Goal: Book appointment/travel/reservation

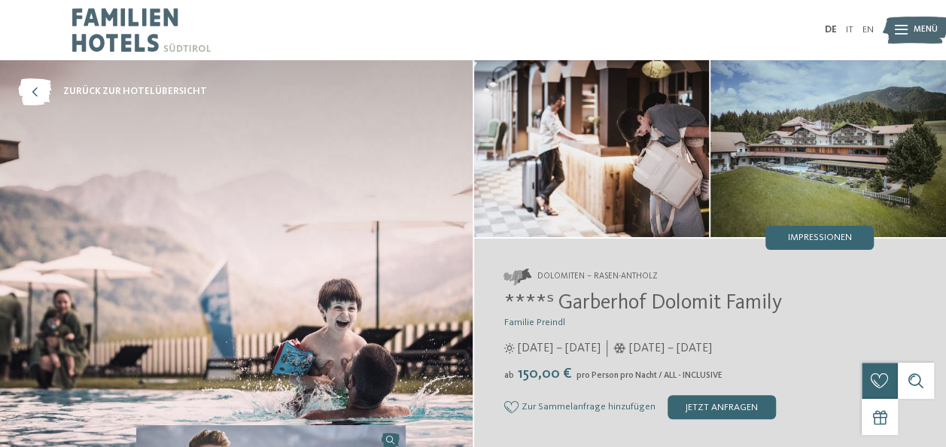
click at [132, 44] on img at bounding box center [141, 30] width 139 height 60
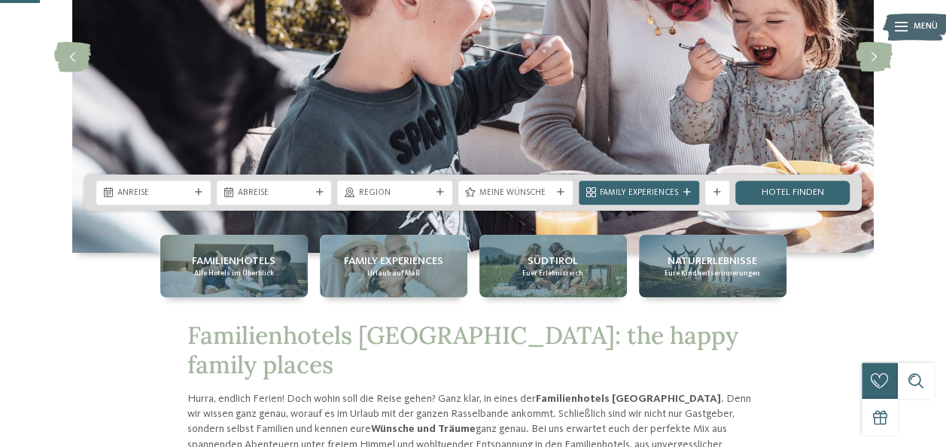
scroll to position [226, 0]
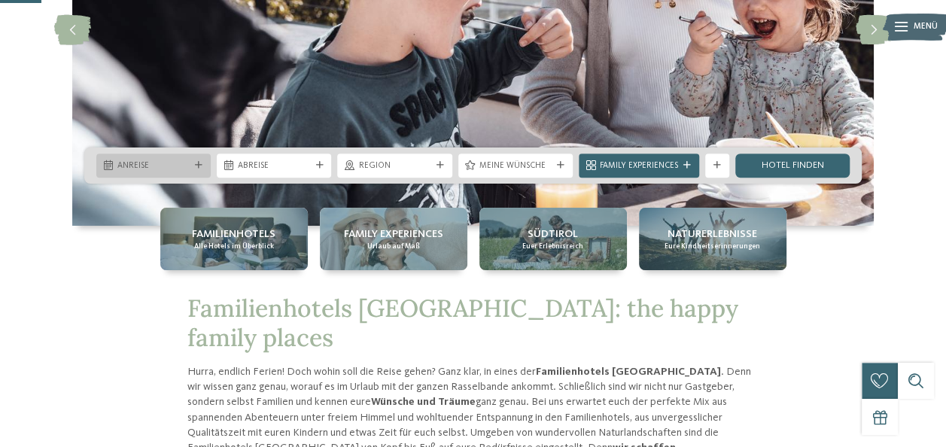
click at [196, 163] on icon at bounding box center [199, 166] width 8 height 8
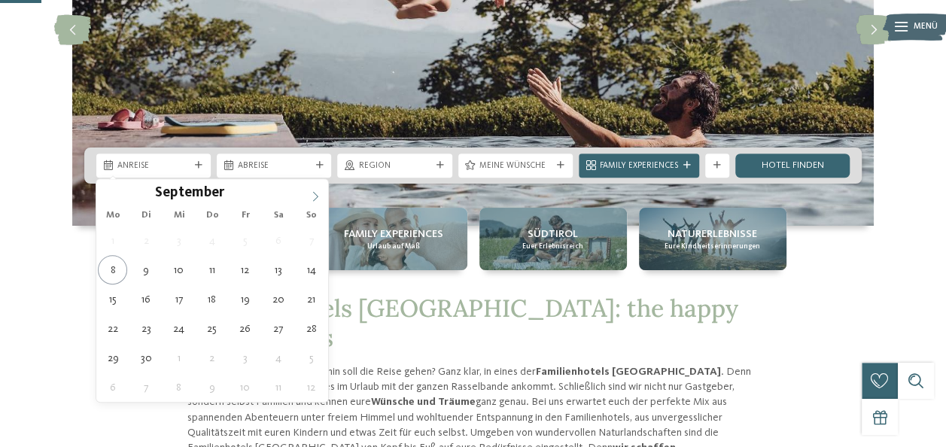
click at [319, 193] on icon at bounding box center [315, 196] width 11 height 11
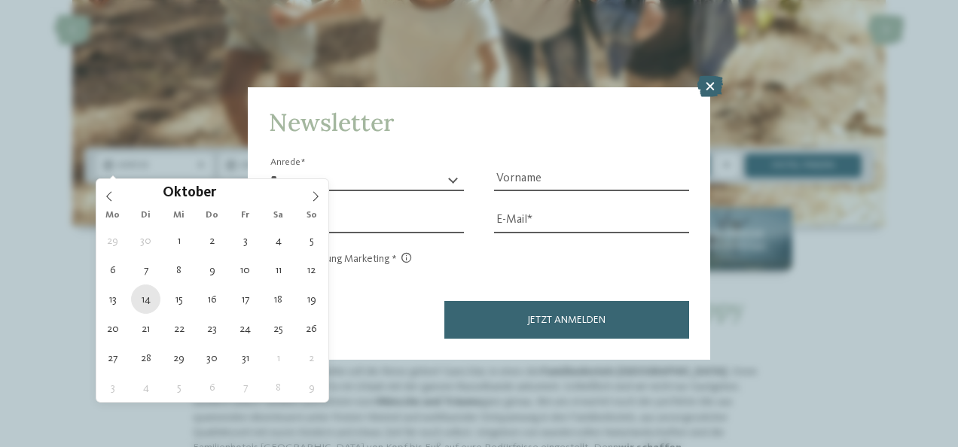
type div "14.10.2025"
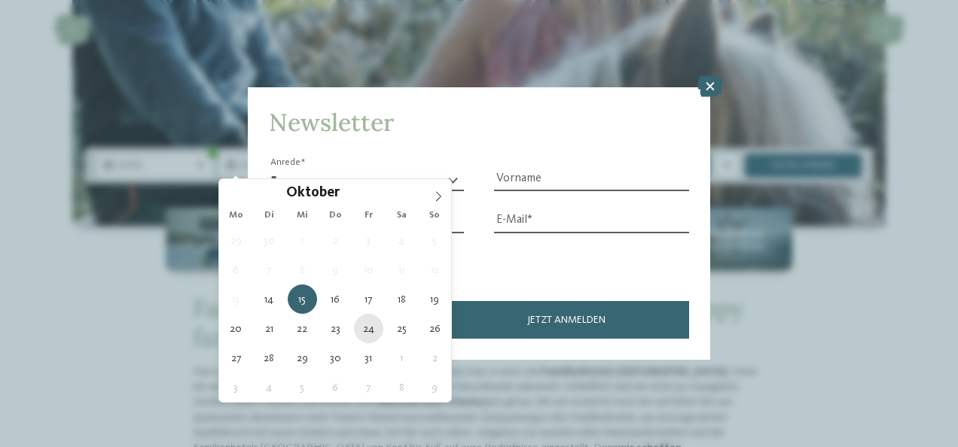
type div "24.10.2025"
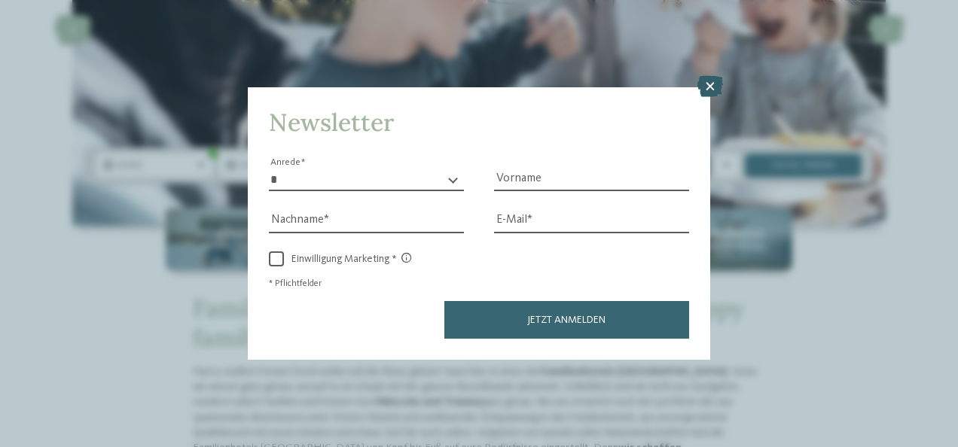
click at [714, 85] on icon at bounding box center [710, 86] width 26 height 21
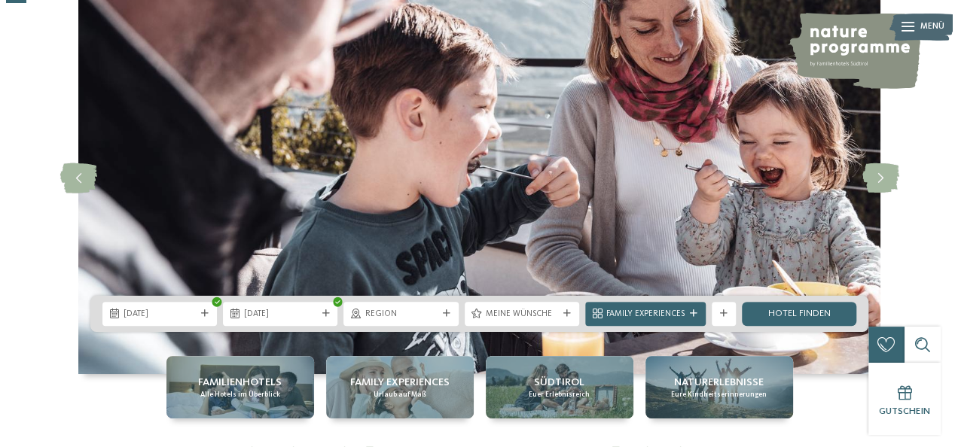
scroll to position [75, 0]
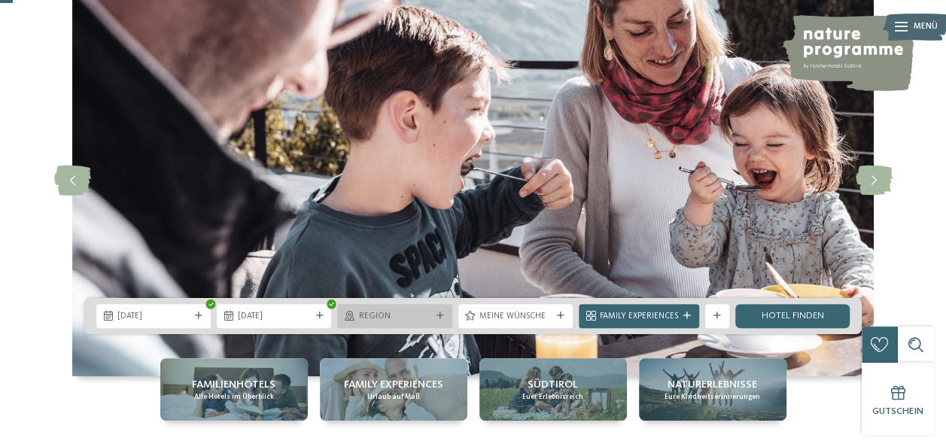
click at [421, 309] on div "Region" at bounding box center [394, 315] width 78 height 13
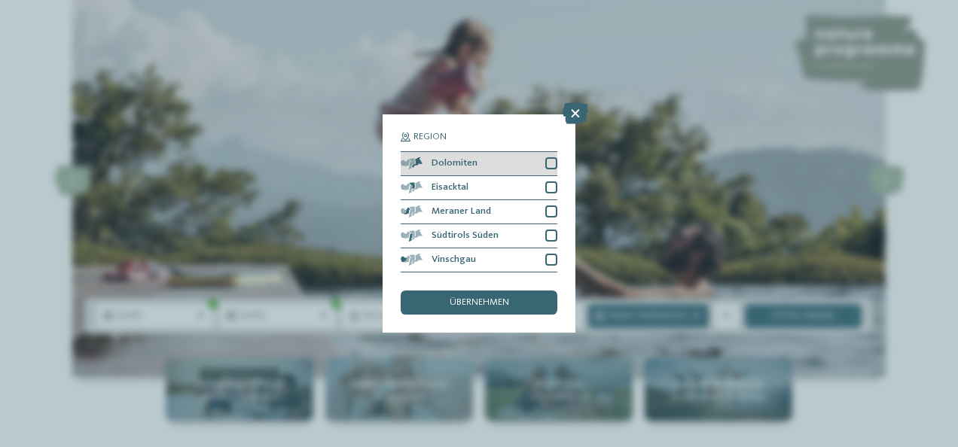
click at [554, 166] on div at bounding box center [551, 163] width 12 height 12
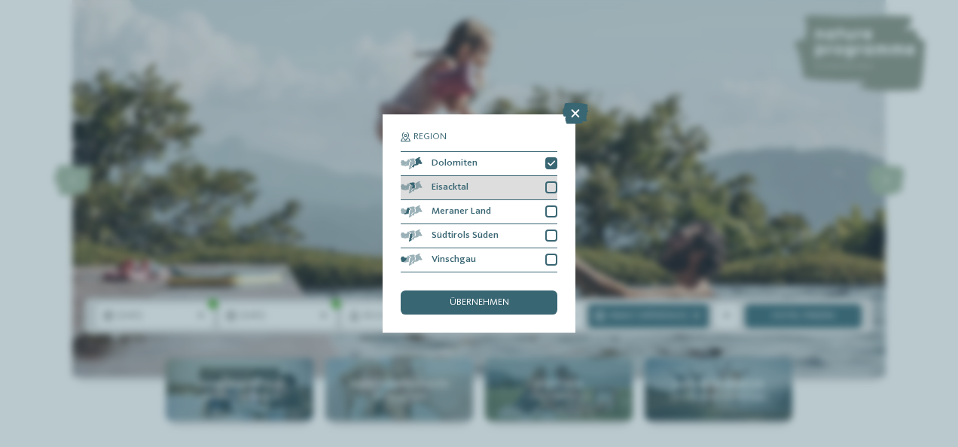
click at [550, 186] on div at bounding box center [551, 187] width 12 height 12
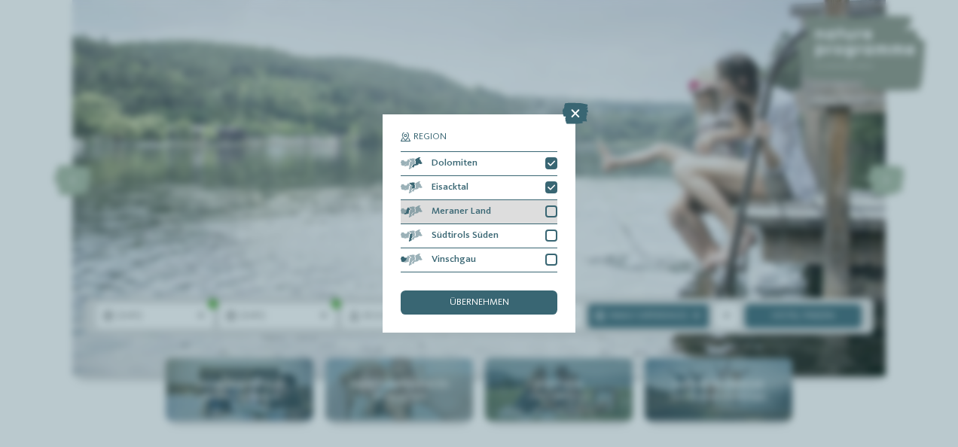
click at [549, 211] on div at bounding box center [551, 212] width 12 height 12
click at [551, 232] on div at bounding box center [551, 236] width 12 height 12
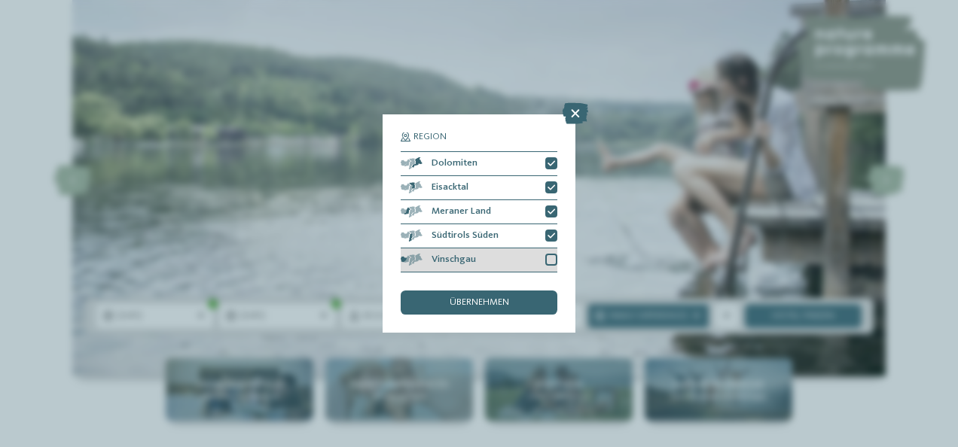
click at [548, 262] on div at bounding box center [551, 260] width 12 height 12
click at [480, 297] on div "übernehmen" at bounding box center [478, 303] width 157 height 24
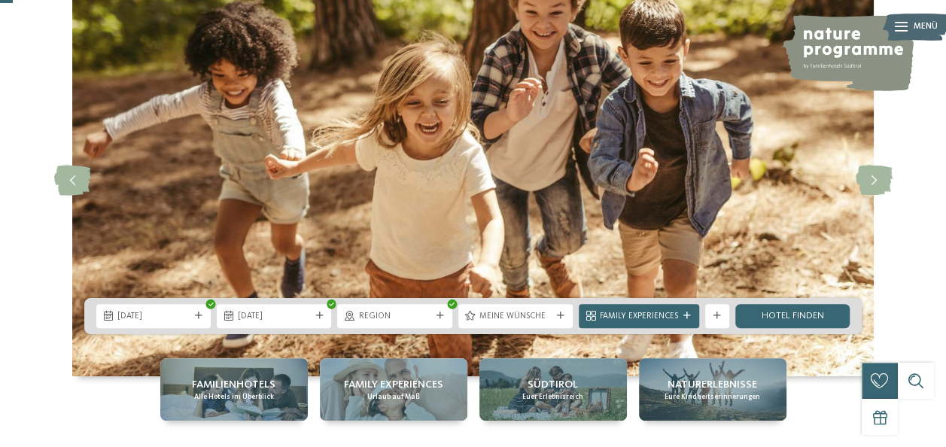
click at [521, 314] on span "Meine Wünsche" at bounding box center [516, 317] width 72 height 12
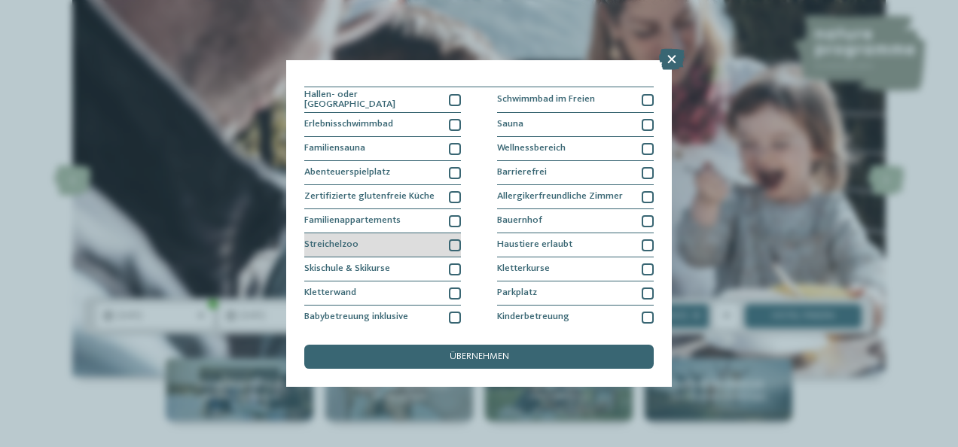
scroll to position [0, 0]
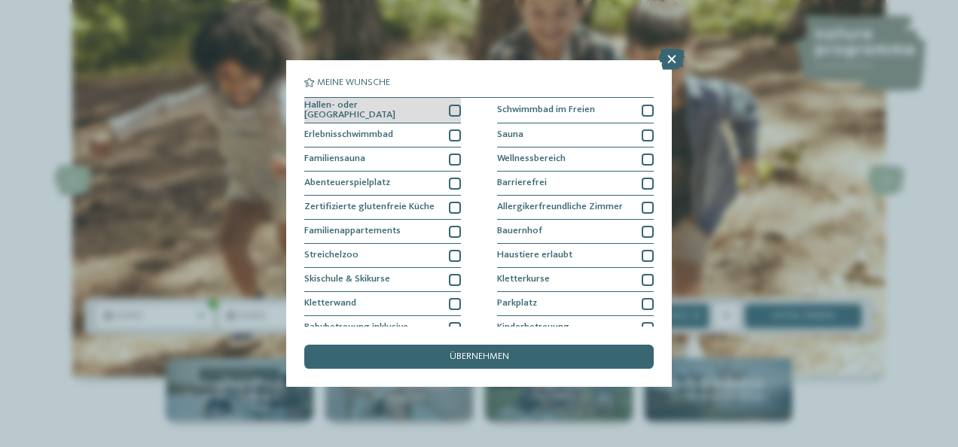
click at [450, 107] on div at bounding box center [455, 111] width 12 height 12
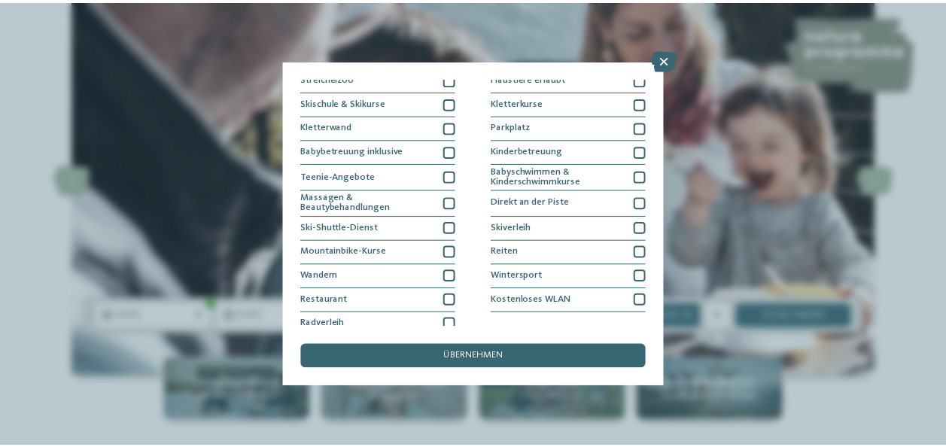
scroll to position [184, 0]
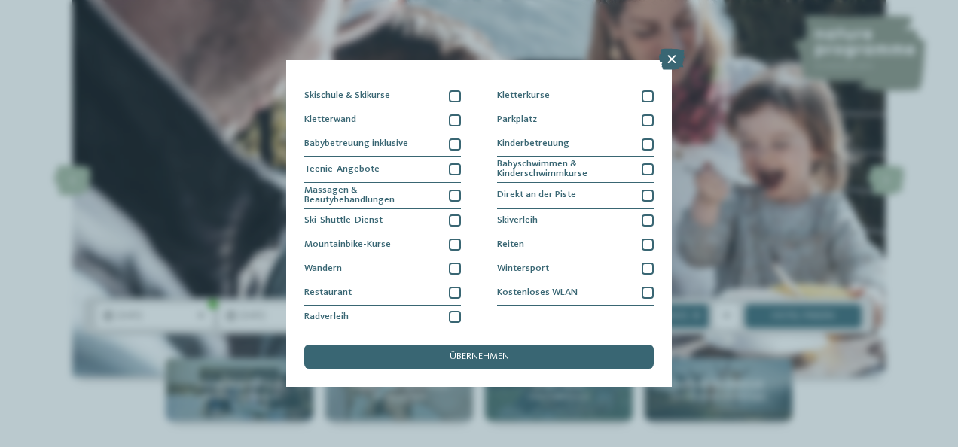
click at [497, 358] on span "übernehmen" at bounding box center [478, 357] width 59 height 10
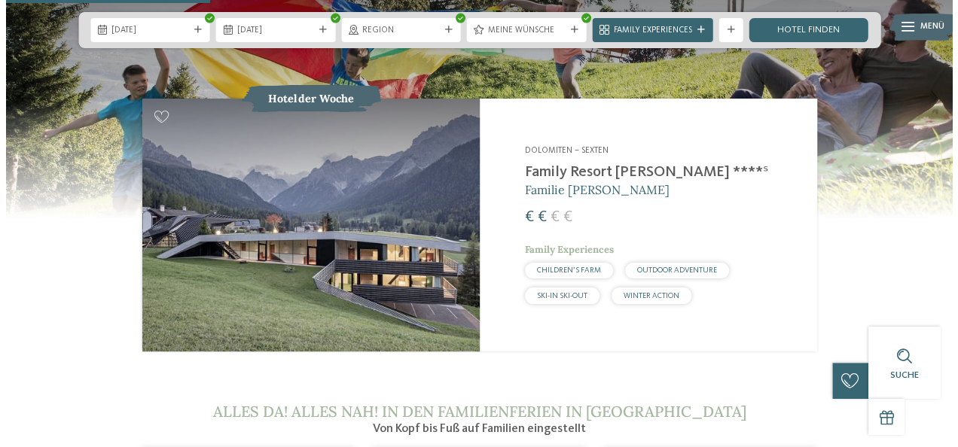
scroll to position [1129, 0]
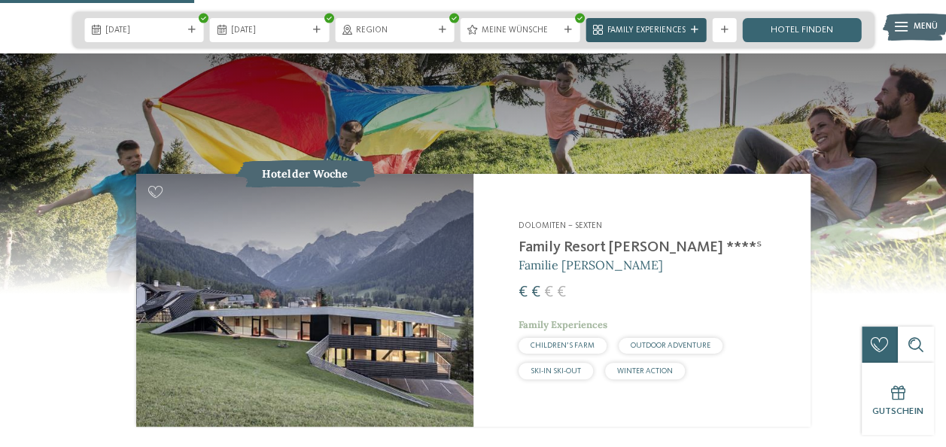
click at [644, 29] on span "Family Experiences" at bounding box center [646, 31] width 78 height 12
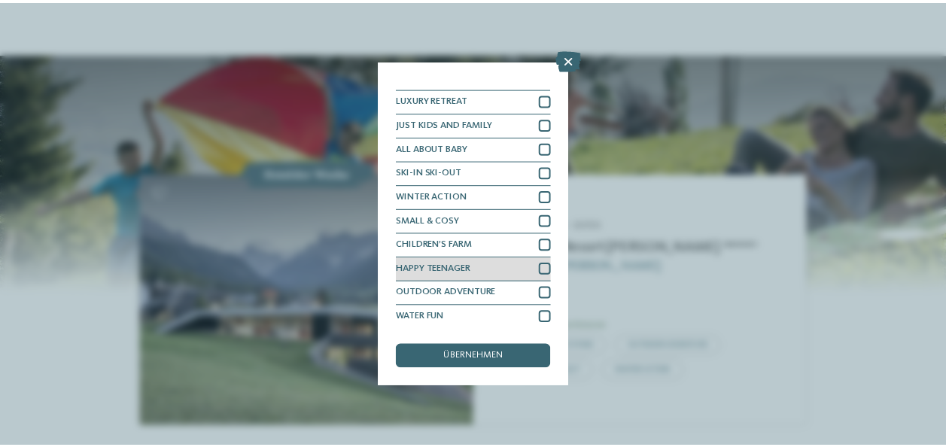
scroll to position [11, 0]
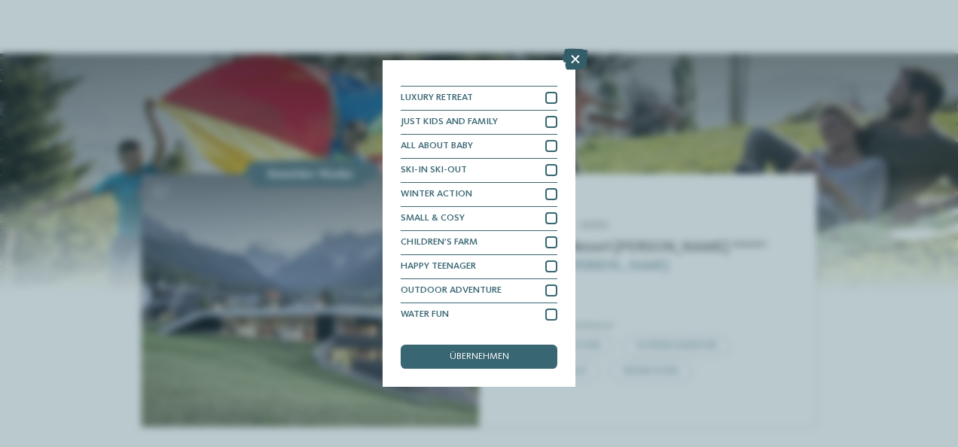
click at [576, 57] on icon at bounding box center [575, 59] width 26 height 21
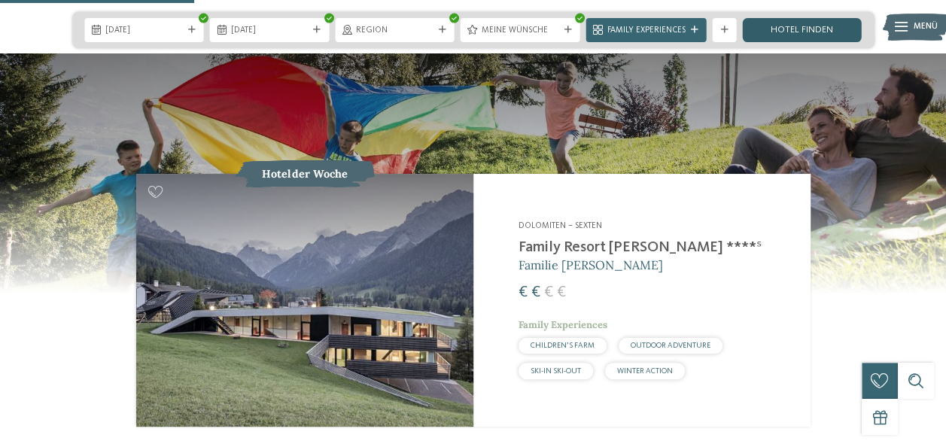
click at [827, 34] on link "Hotel finden" at bounding box center [802, 30] width 120 height 24
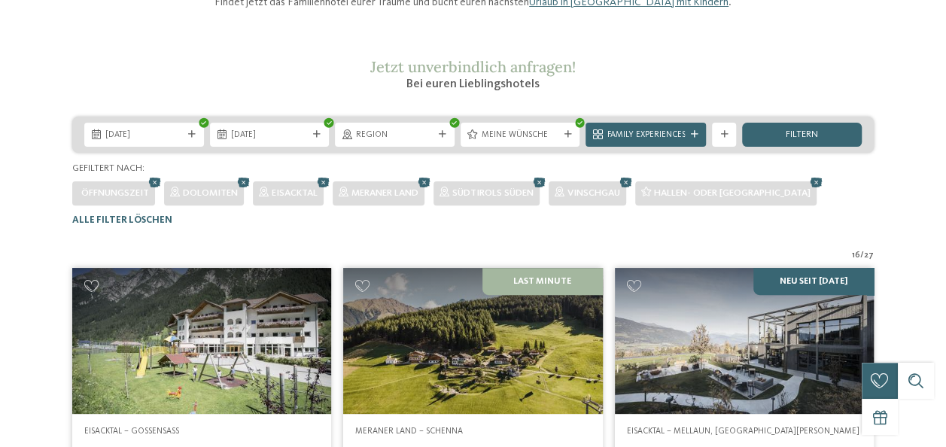
scroll to position [301, 0]
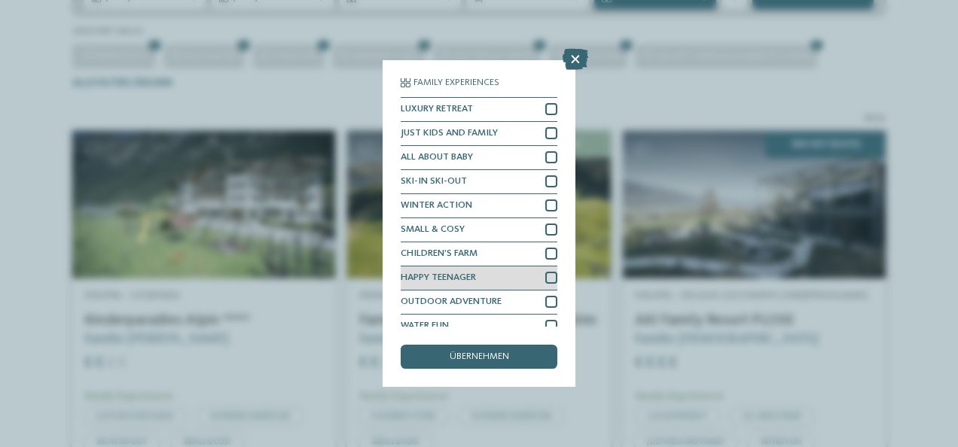
click at [473, 274] on span "HAPPY TEENAGER" at bounding box center [437, 278] width 75 height 10
click at [474, 358] on span "übernehmen" at bounding box center [478, 357] width 59 height 10
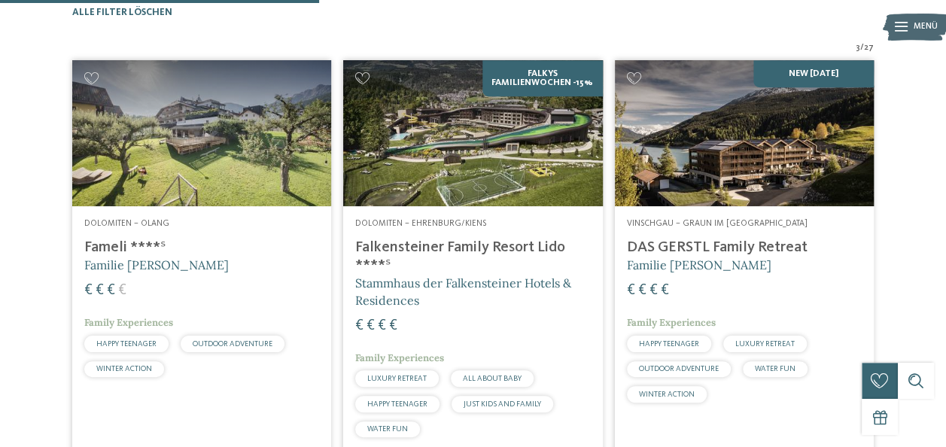
scroll to position [402, 0]
click at [498, 160] on img at bounding box center [472, 133] width 259 height 146
click at [190, 330] on div "Family Experiences" at bounding box center [201, 323] width 235 height 14
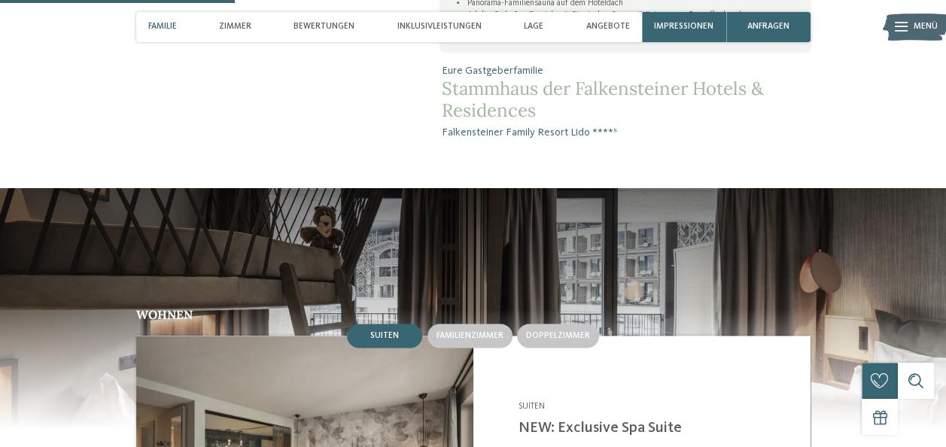
scroll to position [1204, 0]
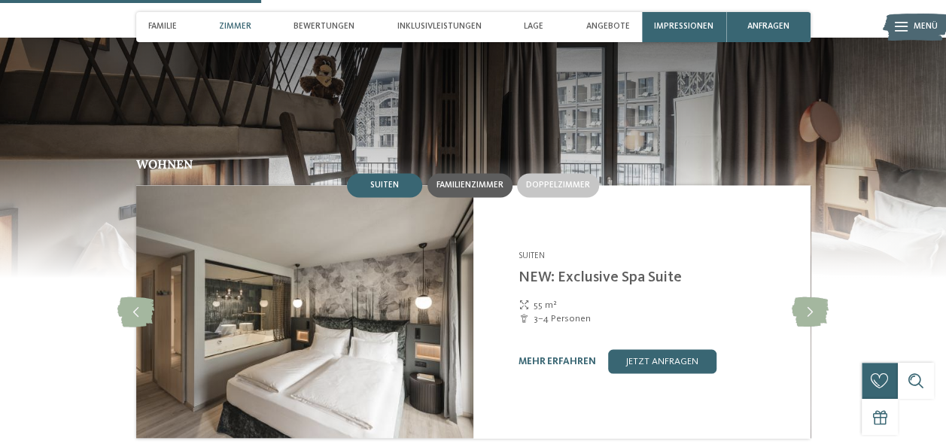
click at [498, 181] on span "Familienzimmer" at bounding box center [470, 185] width 67 height 9
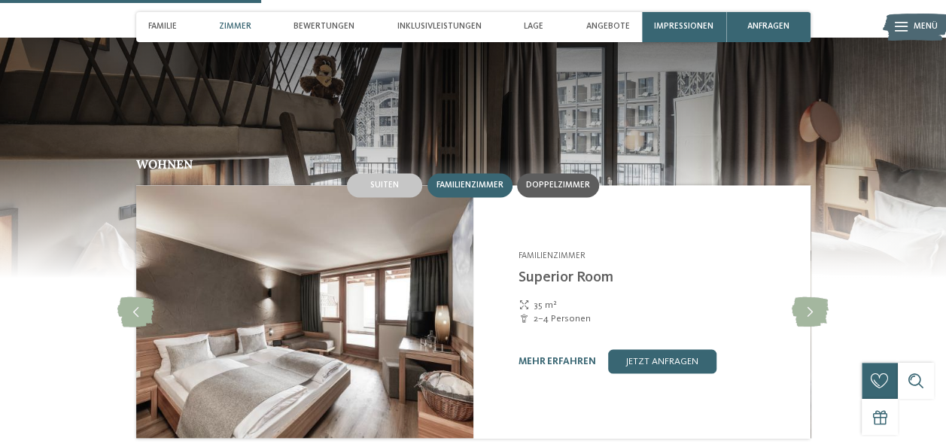
click at [563, 181] on span "Doppelzimmer" at bounding box center [558, 185] width 64 height 9
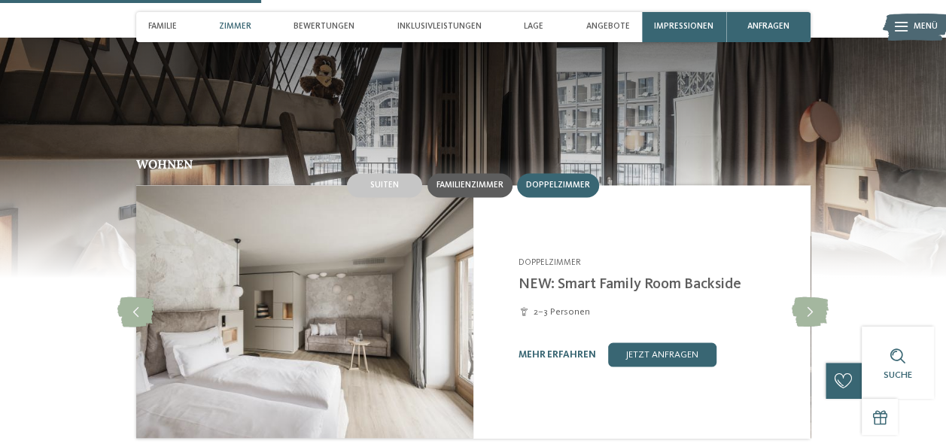
click at [465, 181] on span "Familienzimmer" at bounding box center [470, 185] width 67 height 9
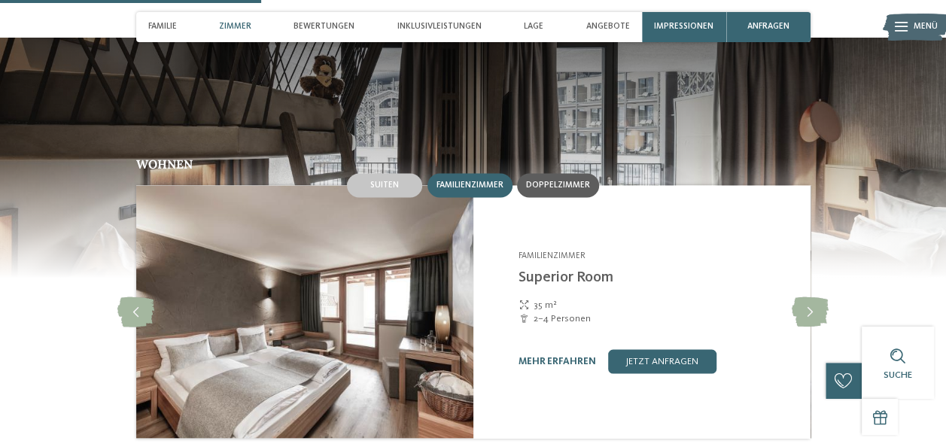
click at [552, 173] on div "Doppelzimmer" at bounding box center [558, 185] width 82 height 24
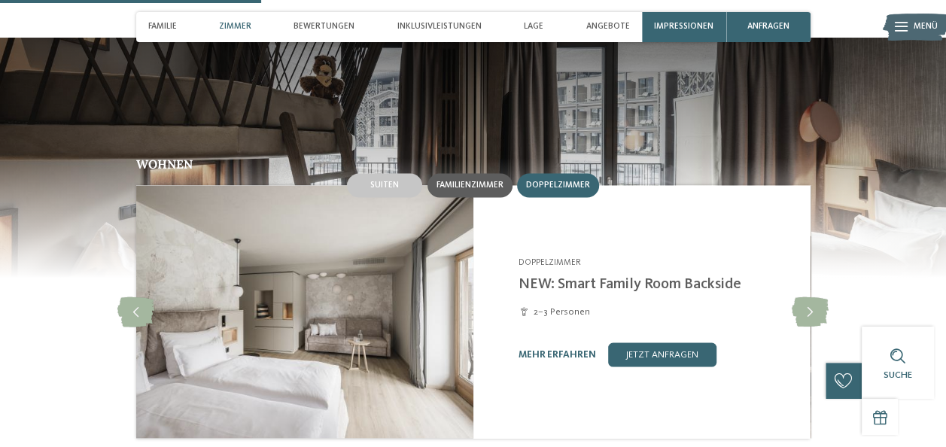
click at [496, 178] on div "Familienzimmer" at bounding box center [470, 185] width 85 height 24
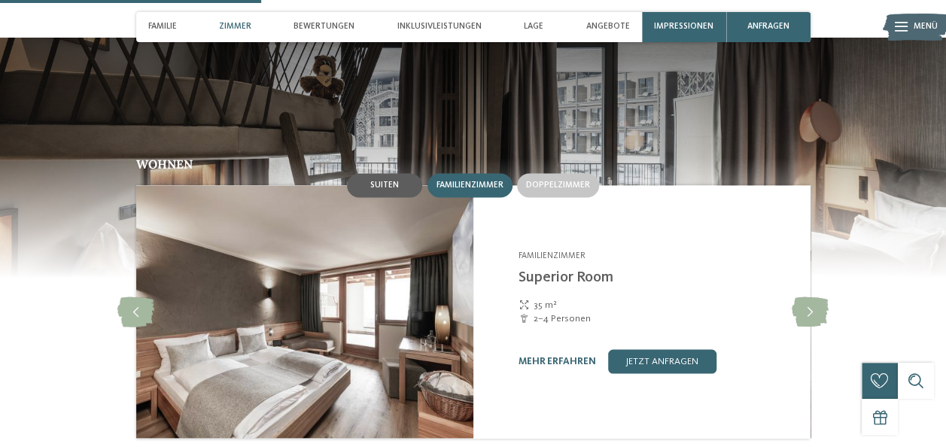
click at [413, 173] on div "Suiten" at bounding box center [384, 185] width 75 height 24
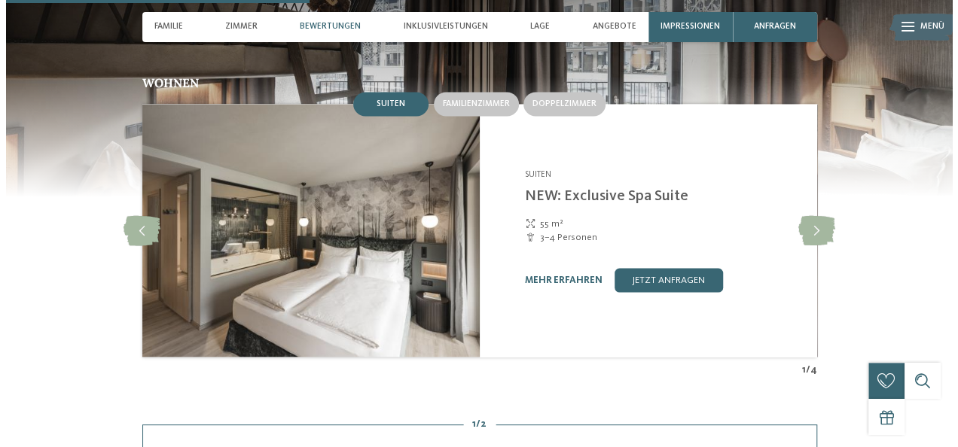
scroll to position [1280, 0]
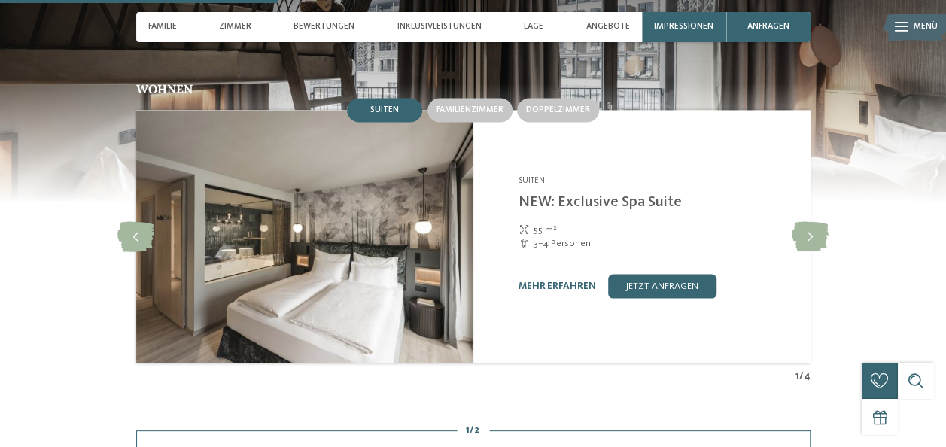
click at [565, 281] on link "mehr erfahren" at bounding box center [557, 286] width 78 height 10
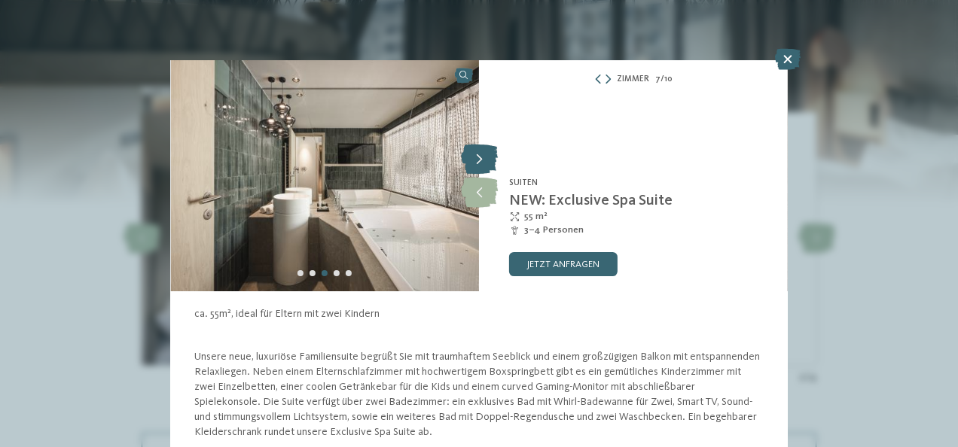
click at [478, 156] on icon at bounding box center [479, 160] width 37 height 30
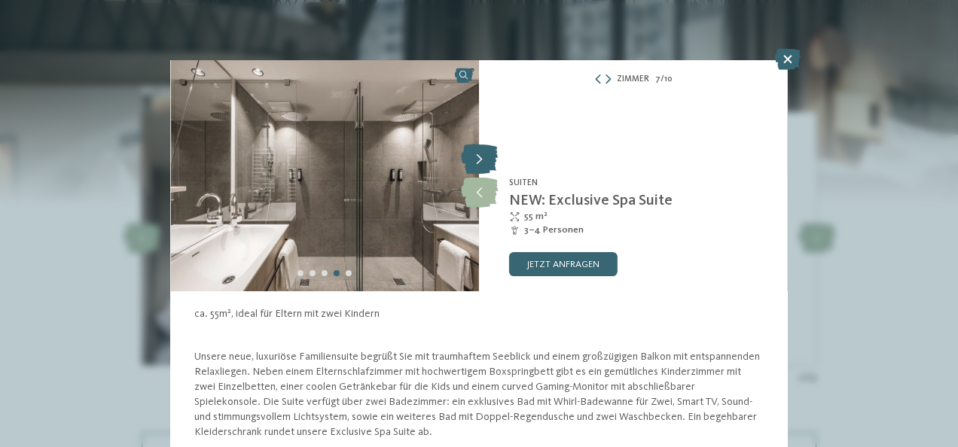
click at [478, 157] on icon at bounding box center [479, 160] width 37 height 30
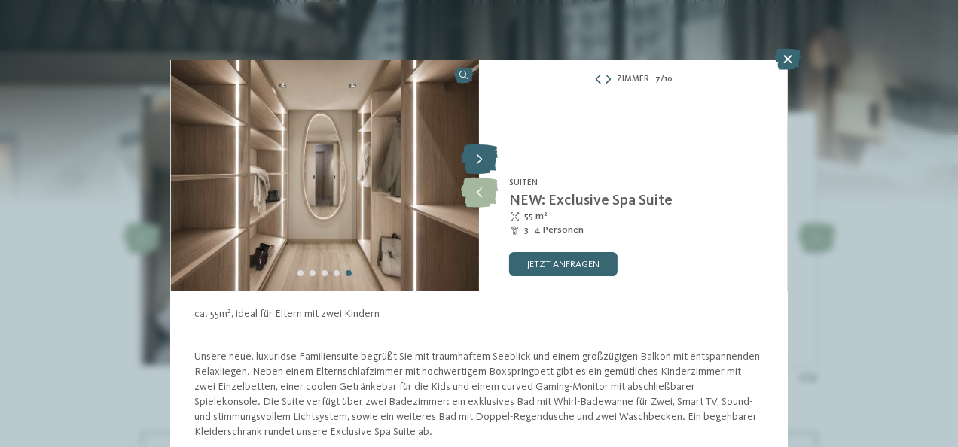
click at [478, 158] on icon at bounding box center [479, 160] width 37 height 30
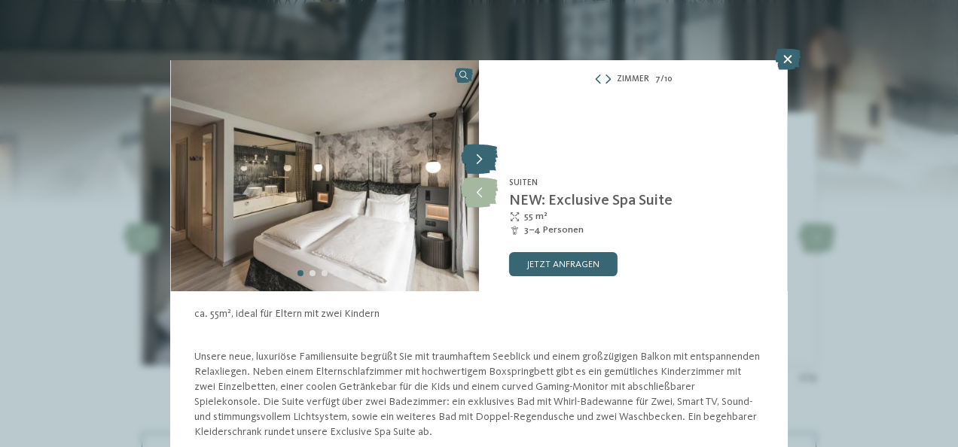
click at [478, 160] on icon at bounding box center [479, 160] width 37 height 30
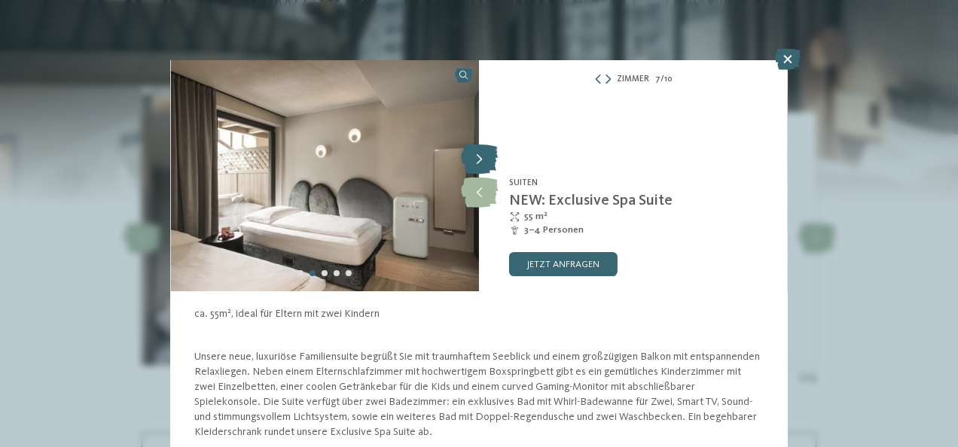
click at [480, 161] on icon at bounding box center [479, 160] width 37 height 30
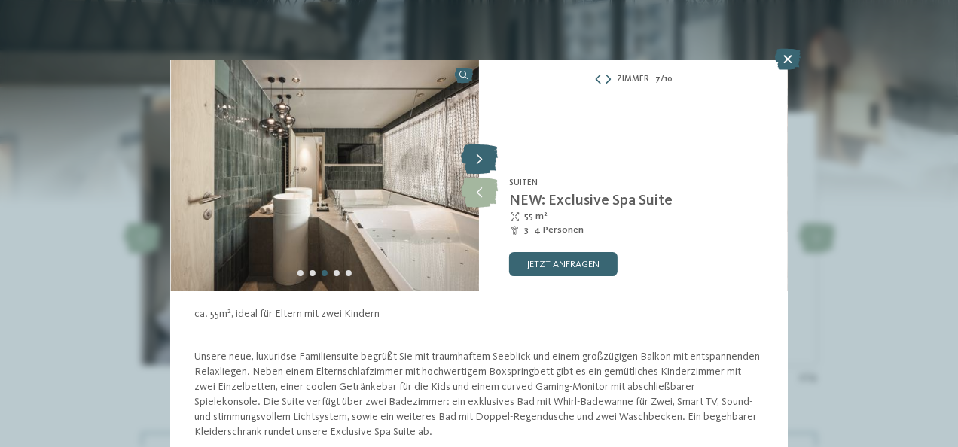
click at [480, 162] on icon at bounding box center [479, 160] width 37 height 30
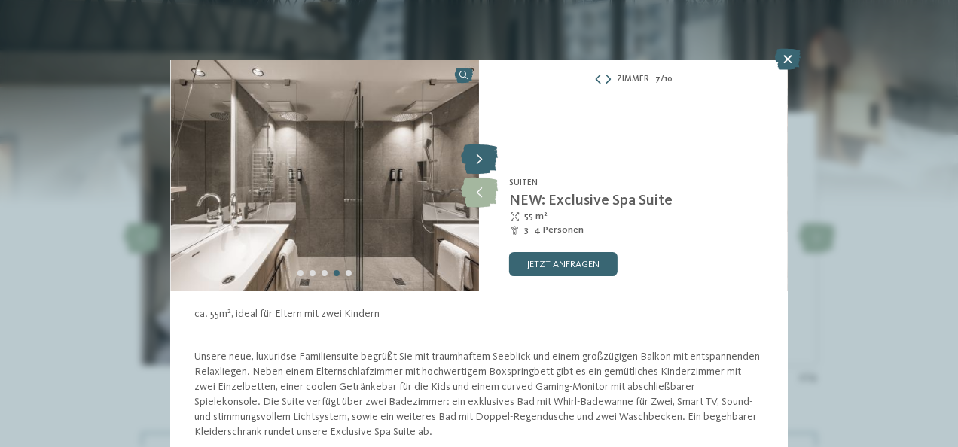
click at [480, 162] on icon at bounding box center [479, 160] width 37 height 30
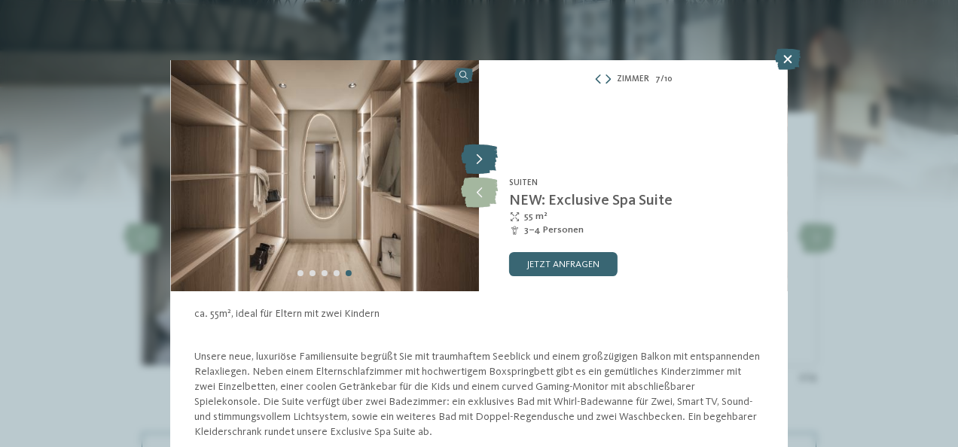
click at [480, 162] on icon at bounding box center [479, 160] width 37 height 30
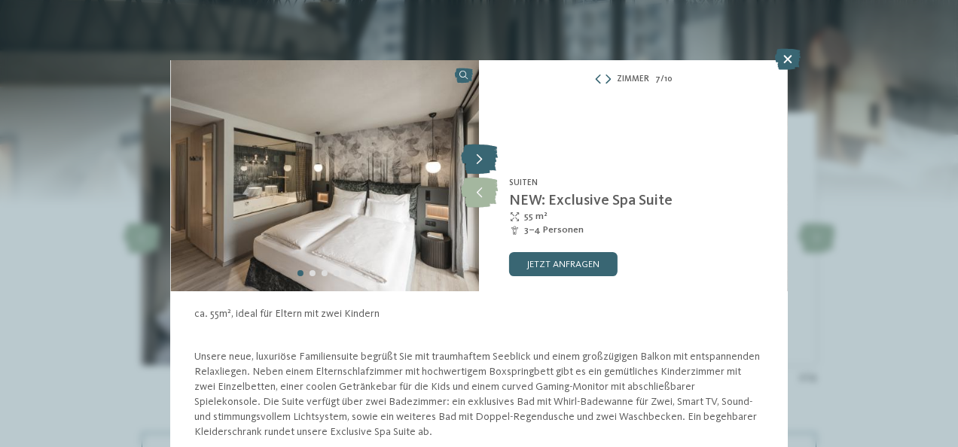
click at [480, 163] on icon at bounding box center [479, 160] width 37 height 30
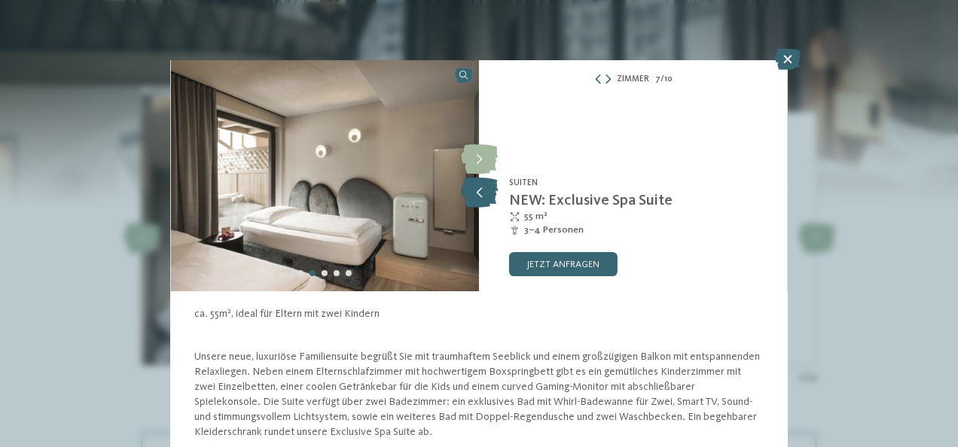
click at [476, 186] on icon at bounding box center [479, 193] width 37 height 30
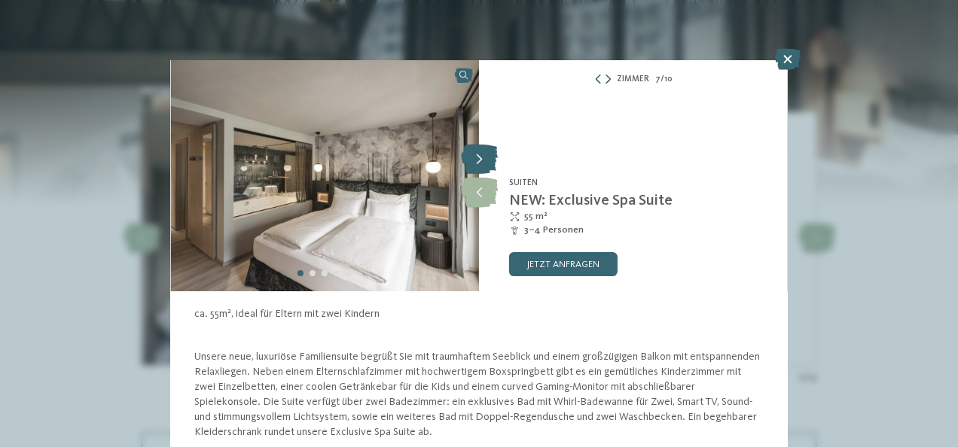
click at [477, 155] on icon at bounding box center [479, 160] width 37 height 30
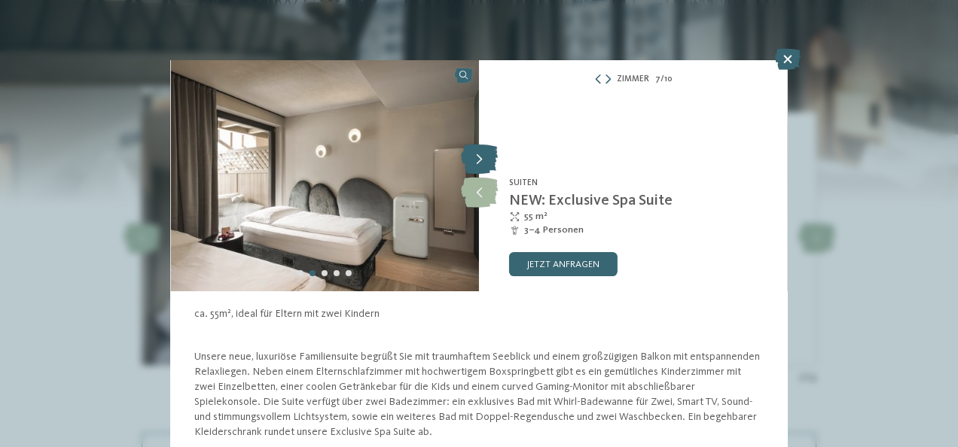
click at [489, 147] on icon at bounding box center [479, 160] width 37 height 30
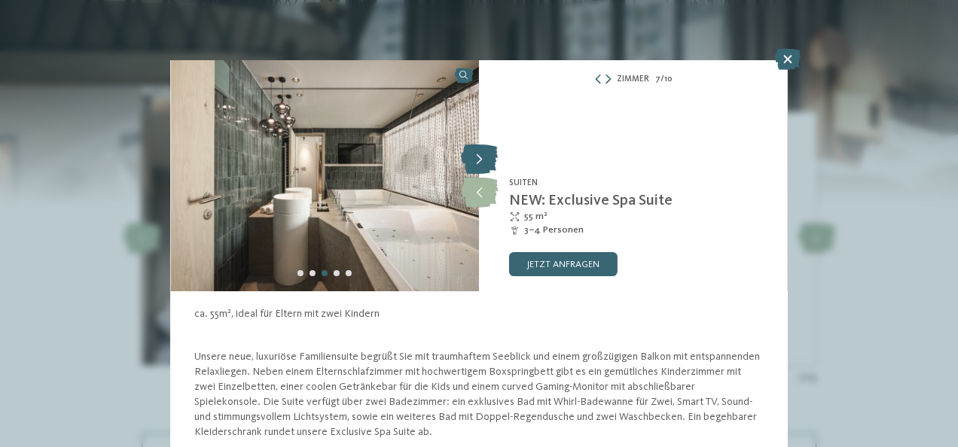
click at [489, 149] on icon at bounding box center [479, 160] width 37 height 30
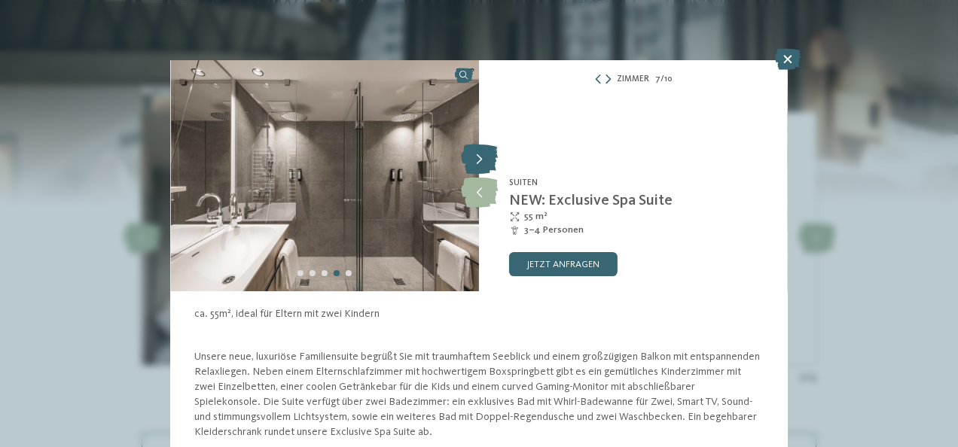
click at [489, 151] on icon at bounding box center [479, 160] width 37 height 30
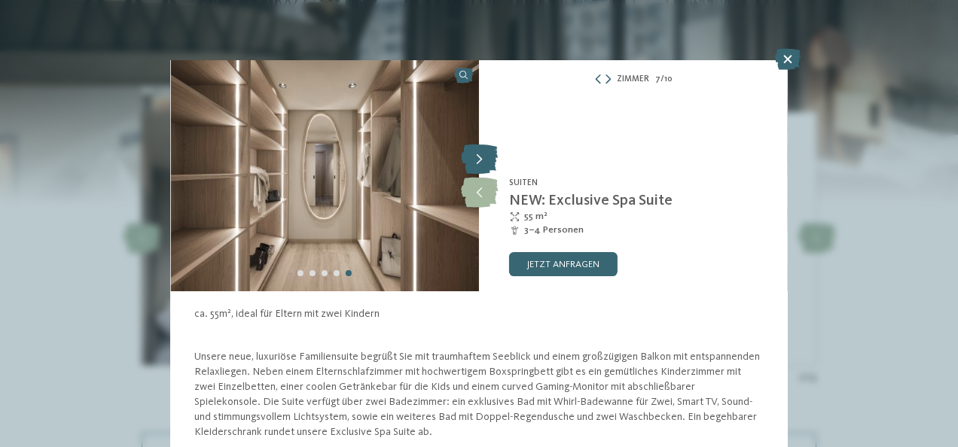
click at [489, 151] on icon at bounding box center [479, 160] width 37 height 30
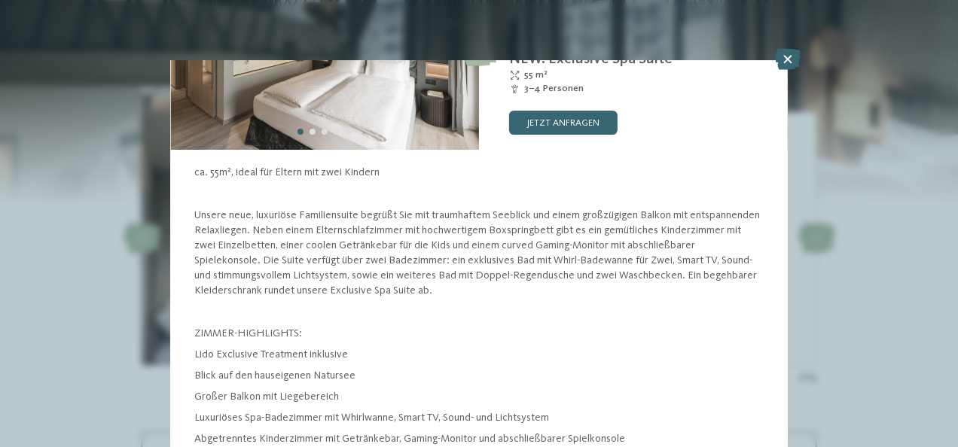
scroll to position [54, 0]
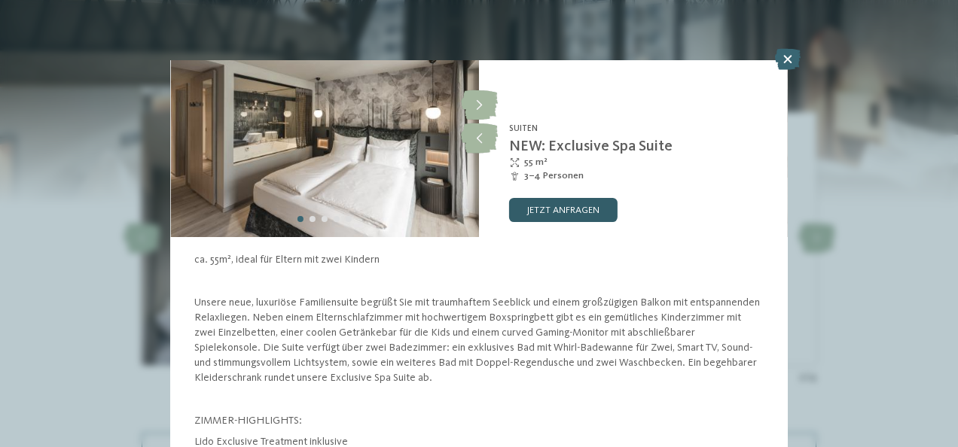
click at [575, 207] on link "jetzt anfragen" at bounding box center [563, 210] width 108 height 24
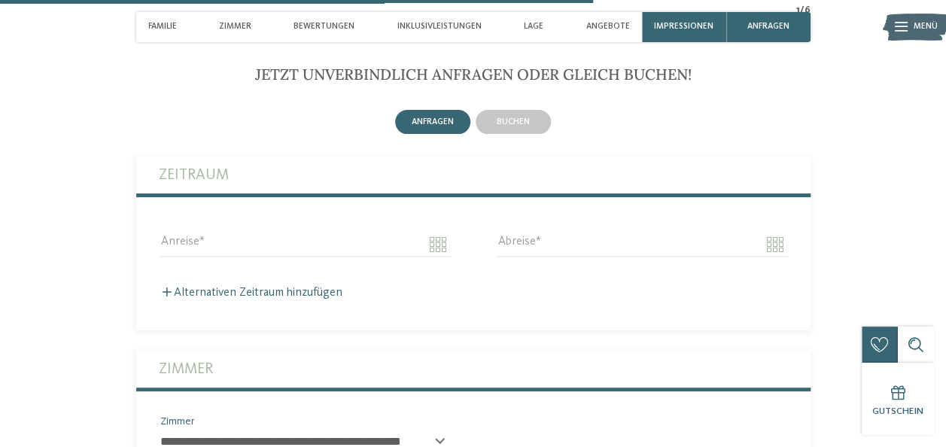
scroll to position [2976, 0]
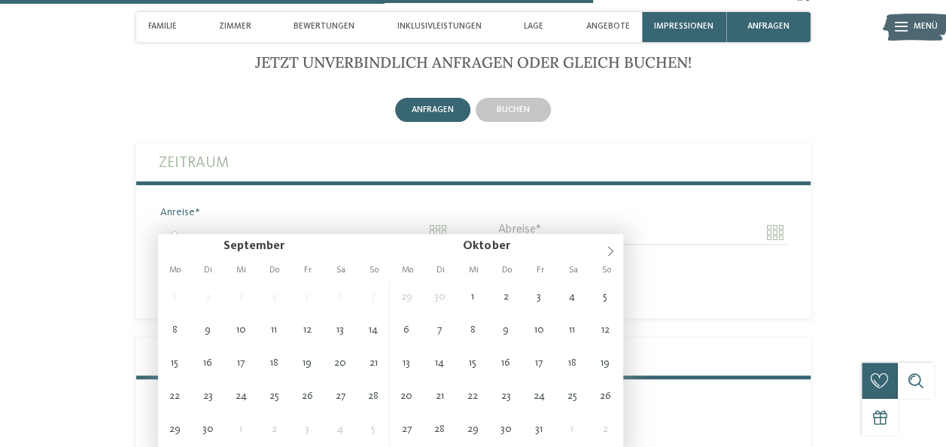
click at [437, 220] on input "Anreise" at bounding box center [305, 233] width 292 height 26
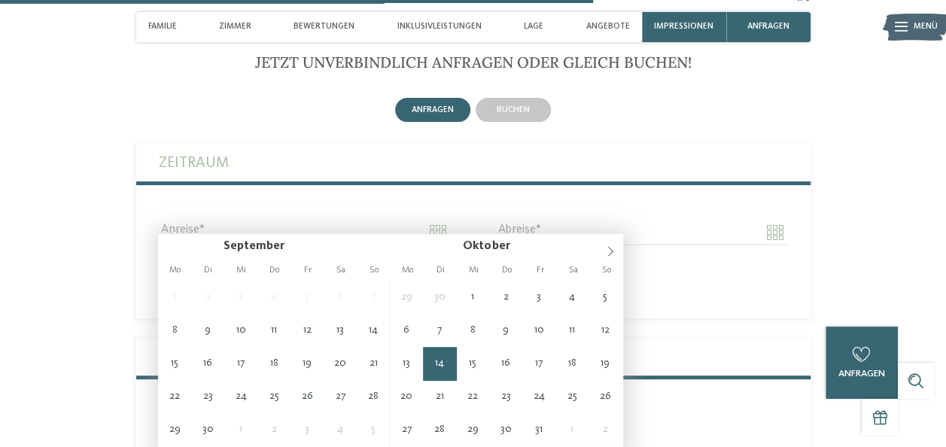
type input "**********"
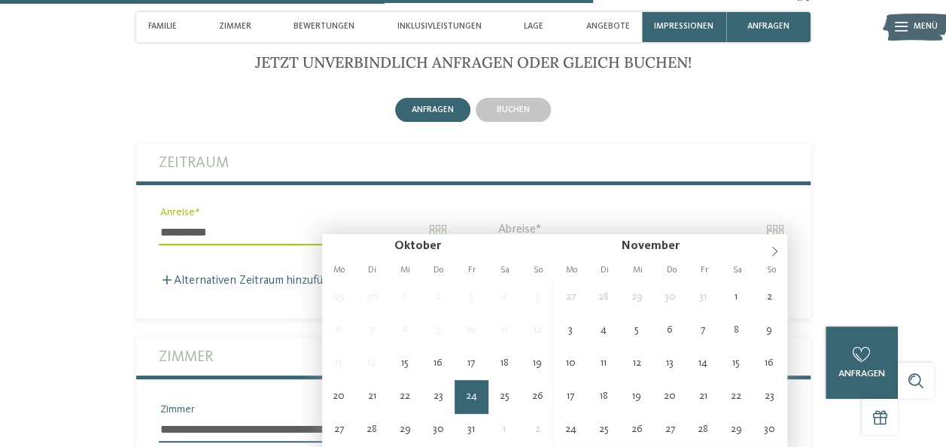
type input "**********"
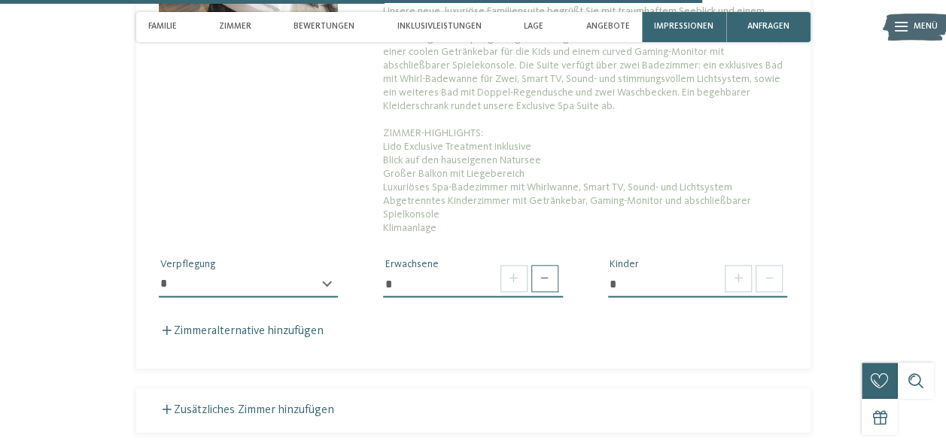
scroll to position [3578, 0]
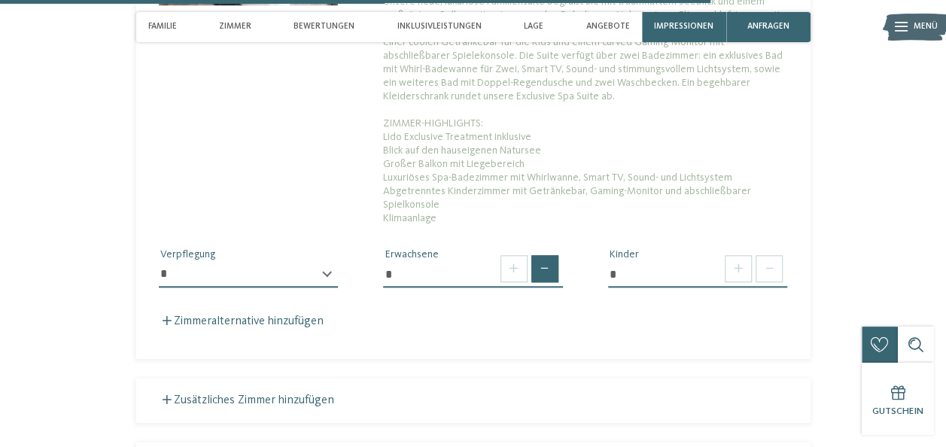
click at [549, 257] on span at bounding box center [544, 268] width 27 height 27
type input "*"
click at [549, 257] on span at bounding box center [544, 268] width 27 height 27
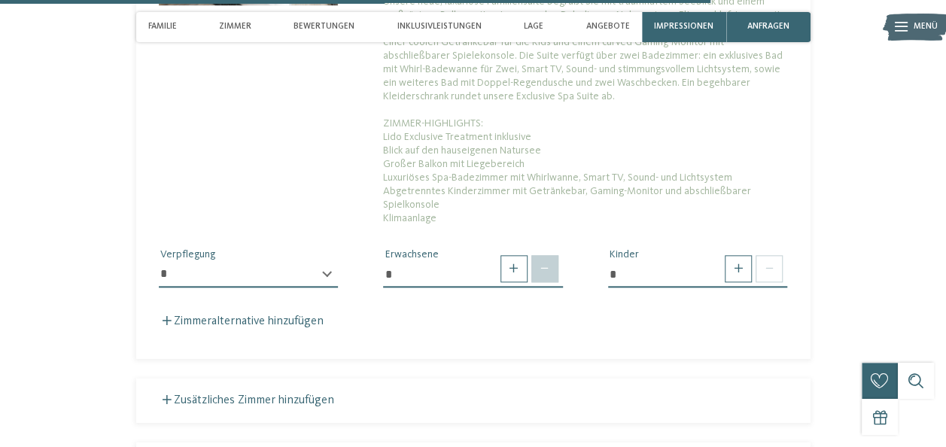
click at [545, 259] on span at bounding box center [544, 268] width 27 height 27
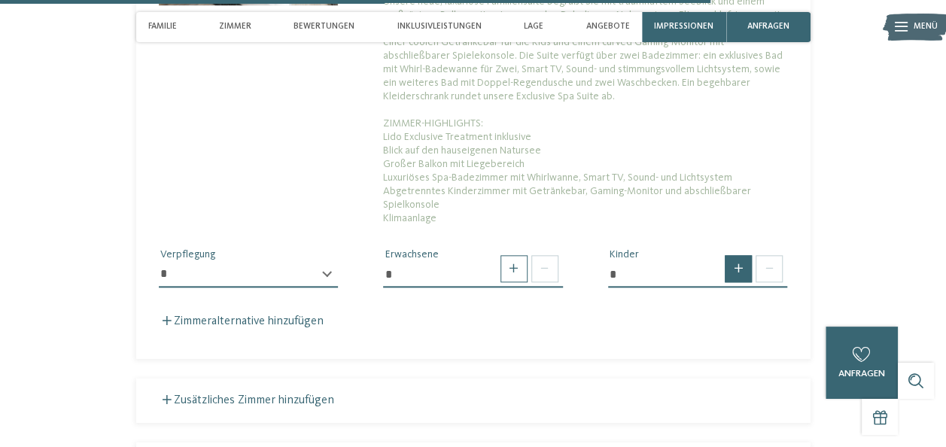
click at [741, 257] on span at bounding box center [738, 268] width 27 height 27
type input "*"
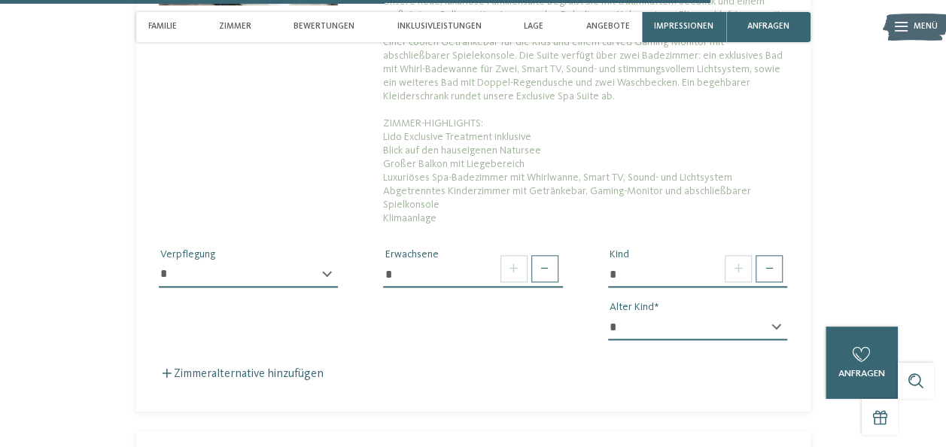
click at [719, 315] on select "* * * * * * * * * * * ** ** ** ** ** ** ** **" at bounding box center [698, 328] width 180 height 26
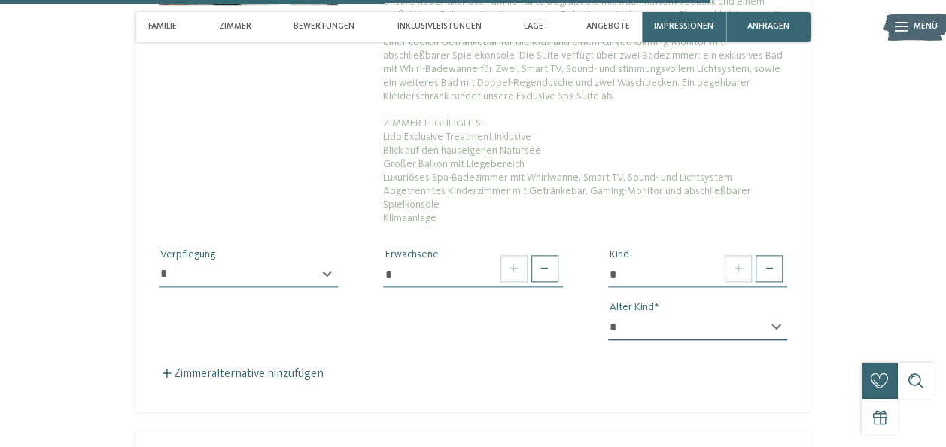
select select "**"
click at [608, 315] on select "* * * * * * * * * * * ** ** ** ** ** ** ** **" at bounding box center [698, 328] width 180 height 26
drag, startPoint x: 496, startPoint y: 308, endPoint x: 504, endPoint y: 306, distance: 7.9
click at [497, 307] on div "**********" at bounding box center [473, 288] width 674 height 127
click at [551, 255] on span at bounding box center [544, 268] width 27 height 27
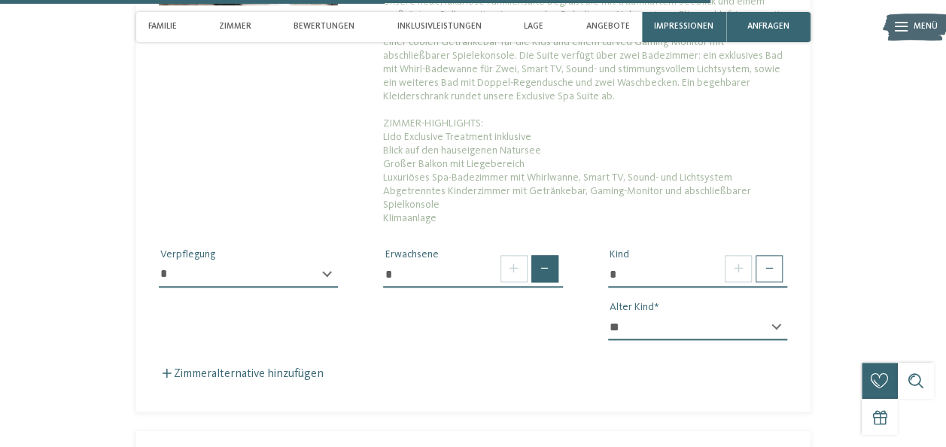
type input "*"
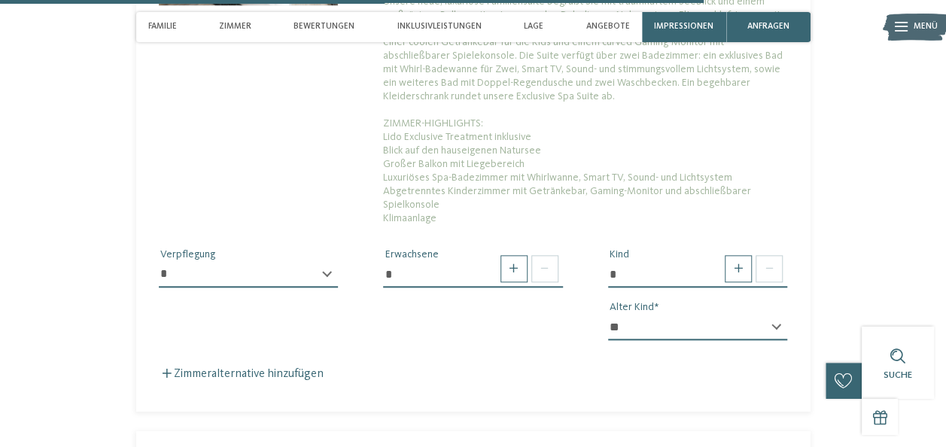
scroll to position [3653, 0]
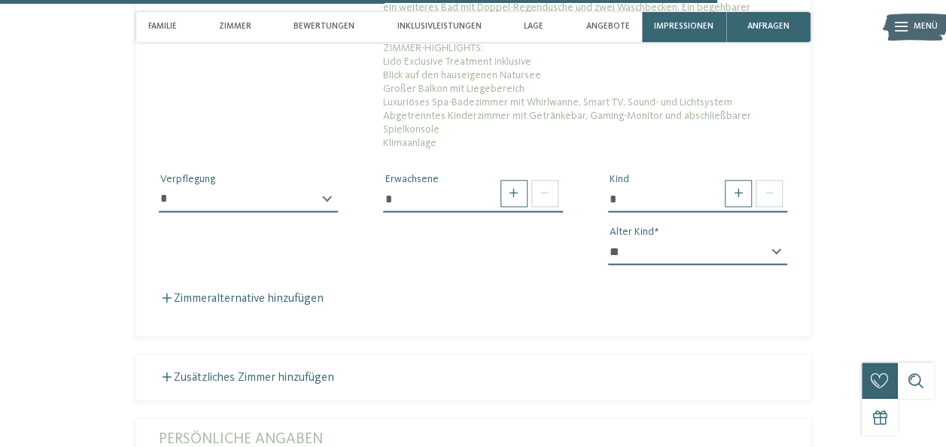
click at [323, 187] on select "**********" at bounding box center [249, 200] width 180 height 26
select select "*"
click at [159, 187] on select "**********" at bounding box center [249, 200] width 180 height 26
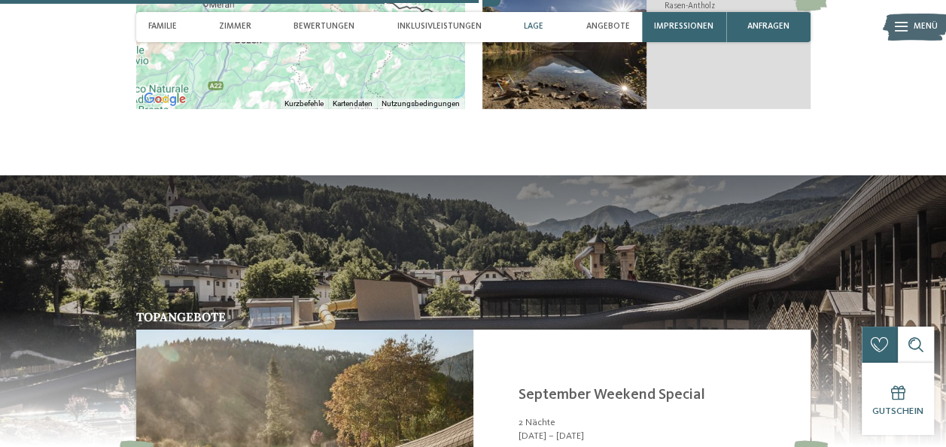
scroll to position [2373, 0]
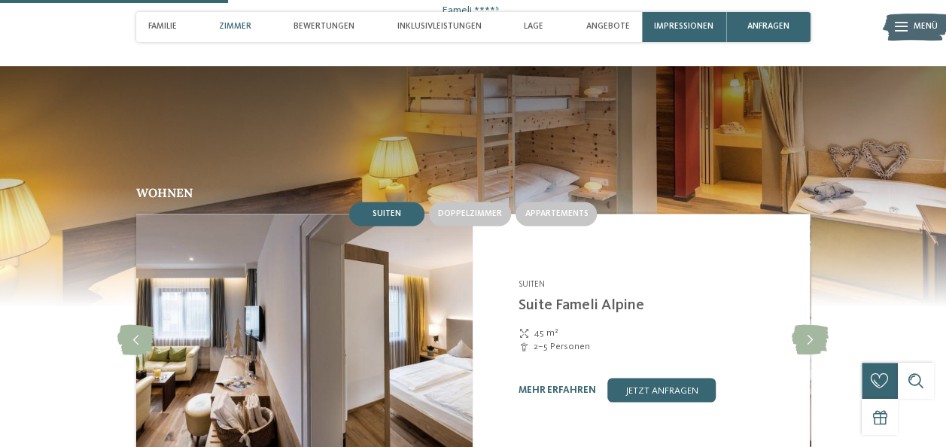
scroll to position [1129, 0]
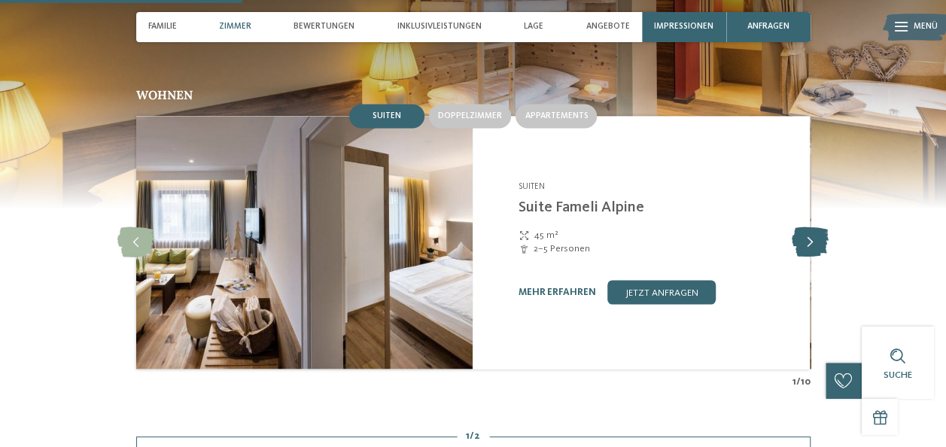
click at [809, 227] on icon at bounding box center [810, 242] width 37 height 30
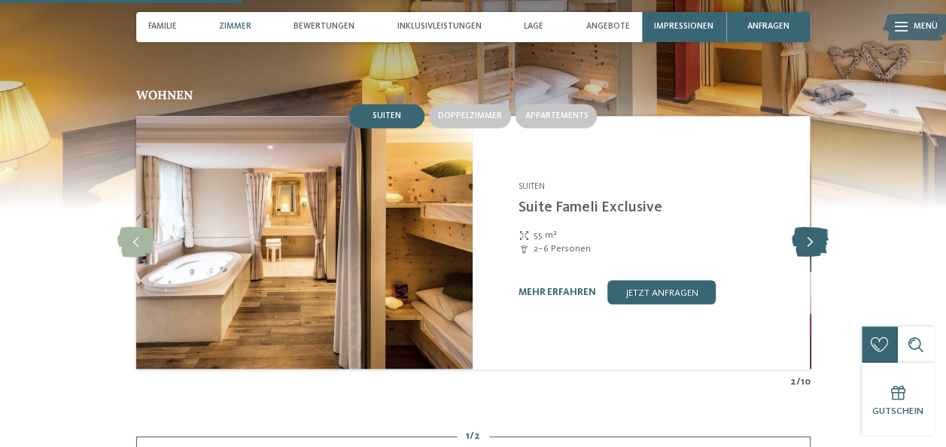
click at [810, 227] on icon at bounding box center [810, 242] width 37 height 30
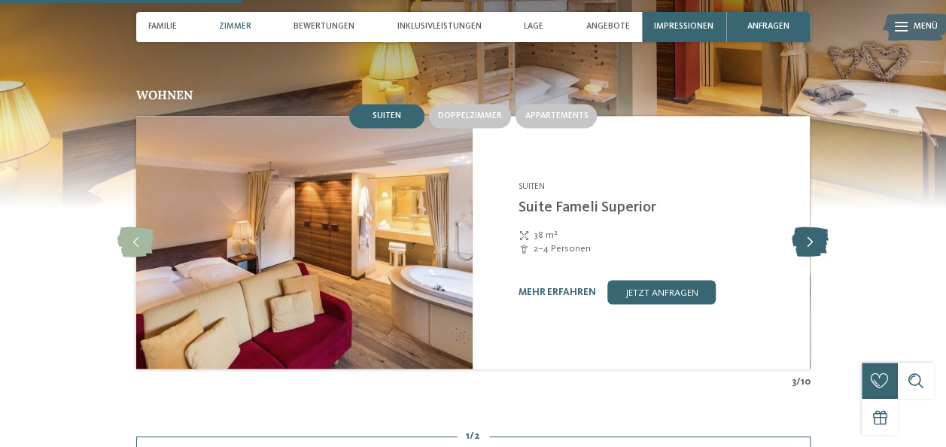
click at [810, 227] on icon at bounding box center [810, 242] width 37 height 30
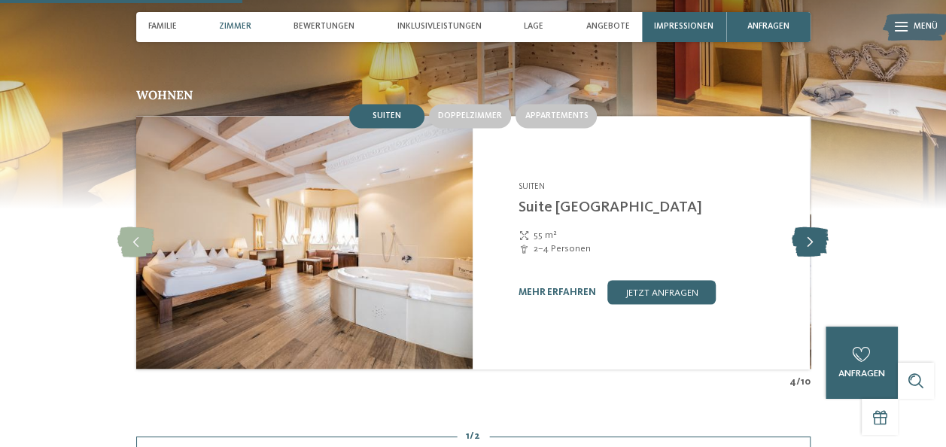
click at [810, 227] on icon at bounding box center [810, 242] width 37 height 30
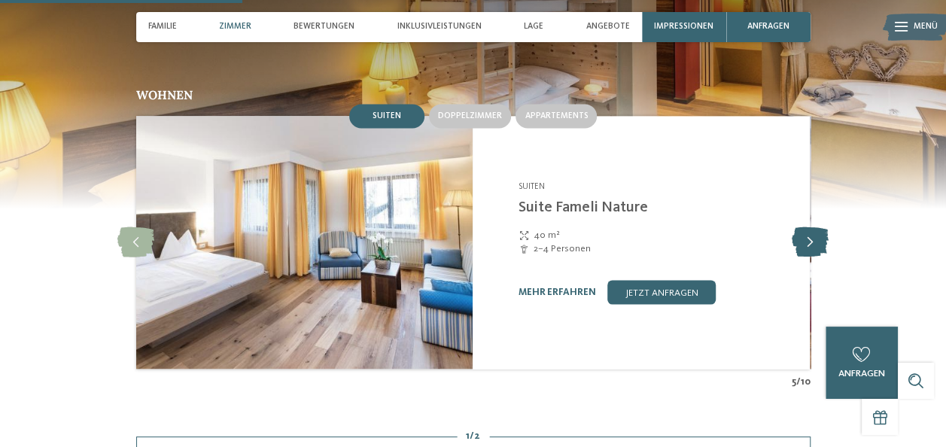
drag, startPoint x: 810, startPoint y: 218, endPoint x: 810, endPoint y: 233, distance: 14.3
click at [810, 227] on icon at bounding box center [810, 242] width 37 height 30
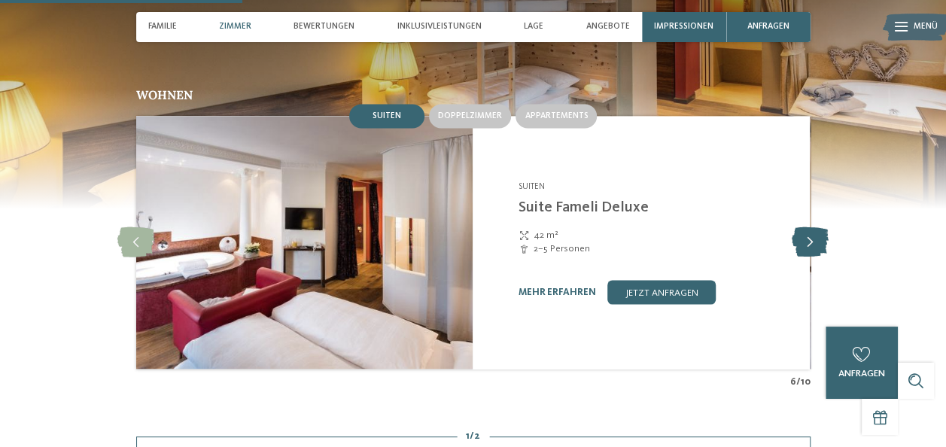
click at [805, 240] on icon at bounding box center [810, 242] width 37 height 30
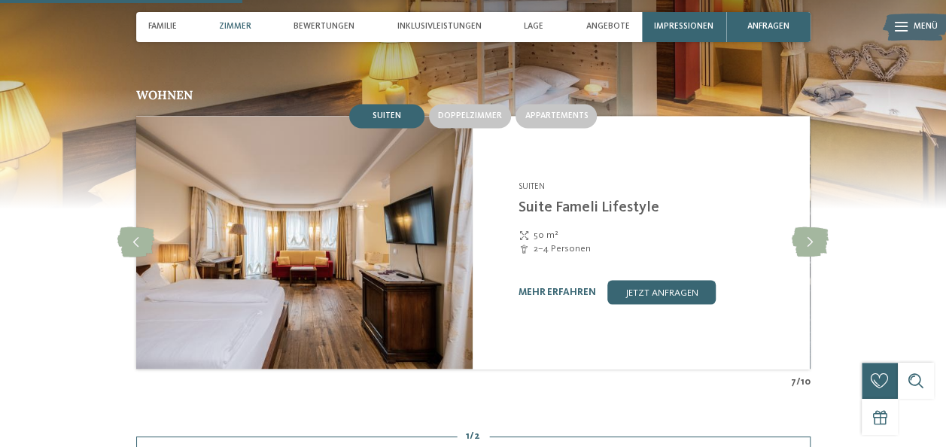
click at [791, 242] on div "2–4 Personen" at bounding box center [656, 249] width 277 height 14
click at [796, 234] on icon at bounding box center [810, 242] width 37 height 30
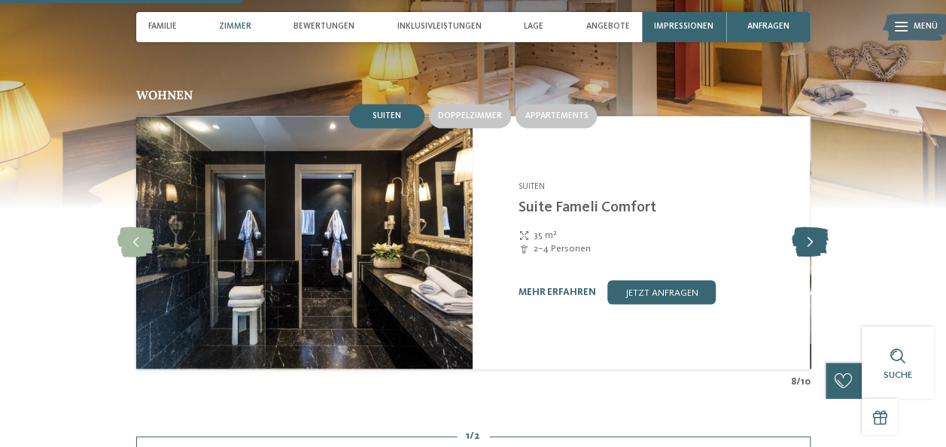
click at [793, 233] on icon at bounding box center [810, 242] width 37 height 30
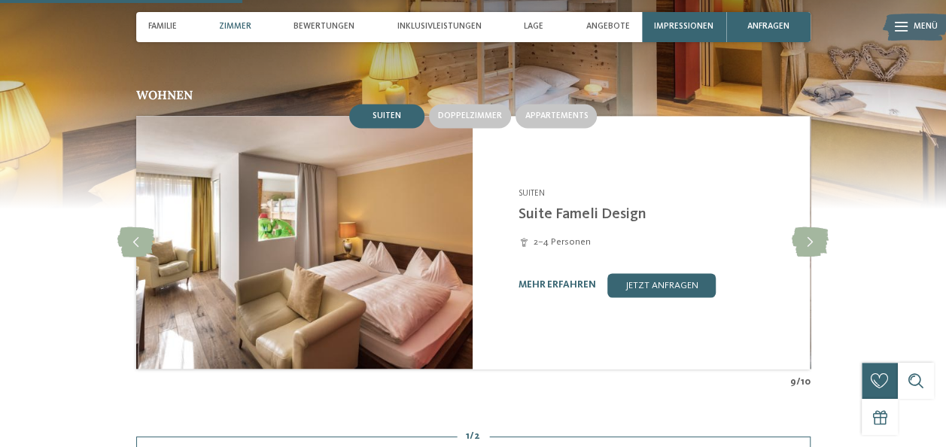
click at [785, 236] on div "2–4 Personen" at bounding box center [656, 243] width 277 height 14
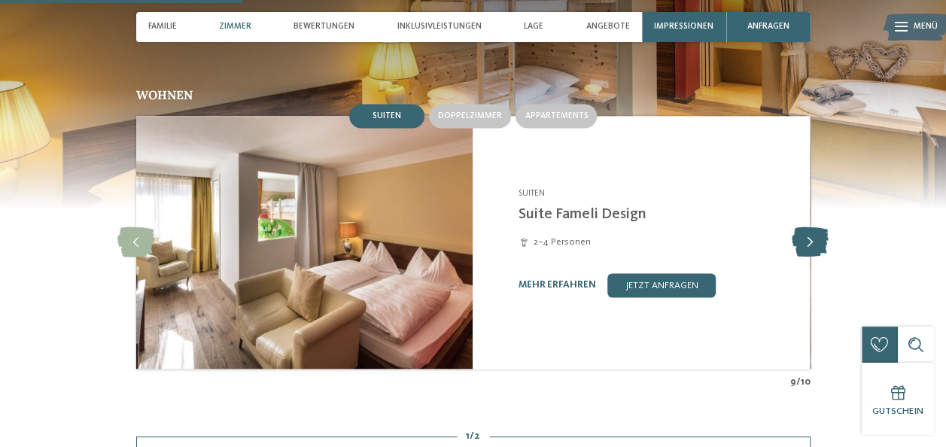
click at [808, 227] on icon at bounding box center [810, 242] width 37 height 30
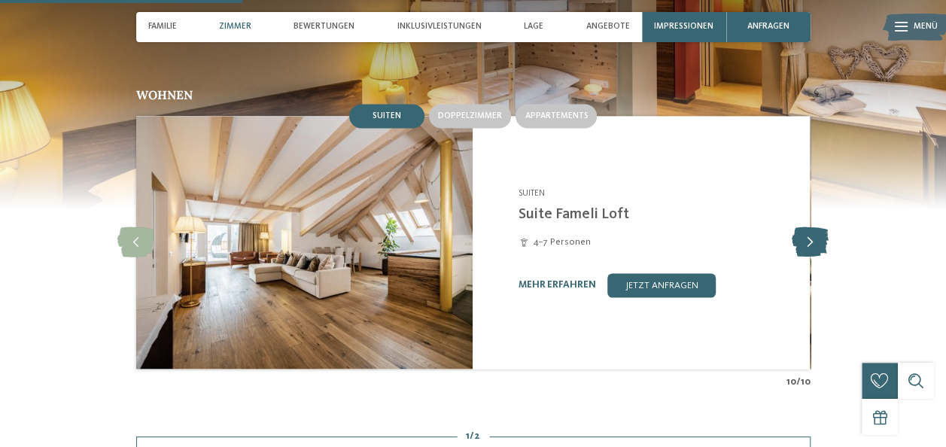
click at [808, 227] on icon at bounding box center [810, 242] width 37 height 30
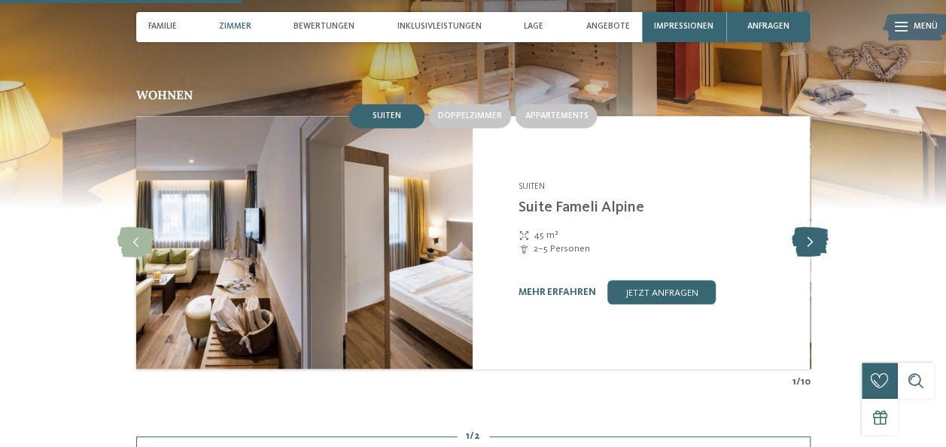
click at [810, 227] on icon at bounding box center [810, 242] width 37 height 30
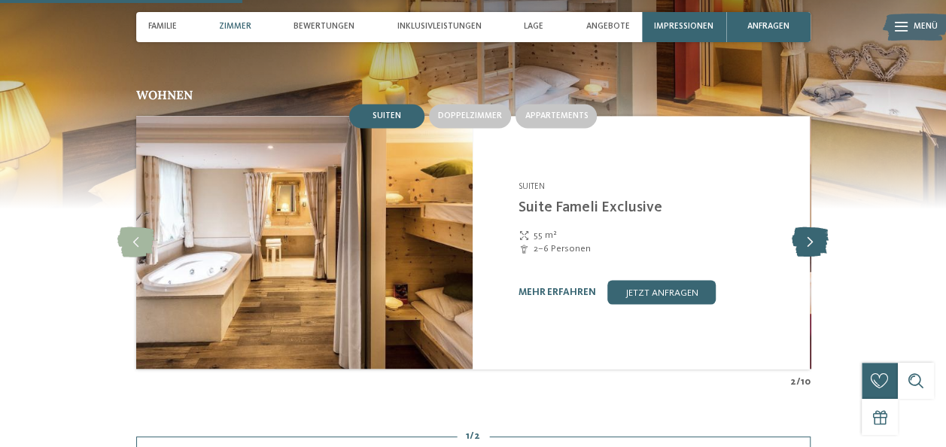
click at [811, 227] on icon at bounding box center [810, 242] width 37 height 30
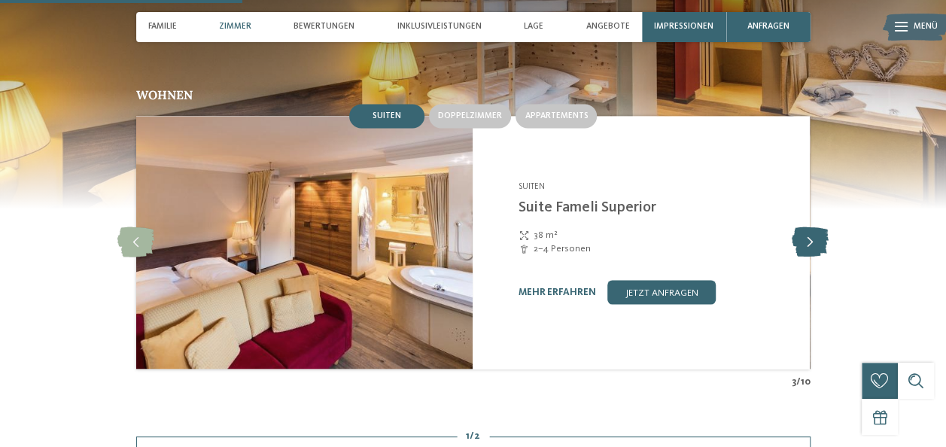
click at [813, 227] on icon at bounding box center [810, 242] width 37 height 30
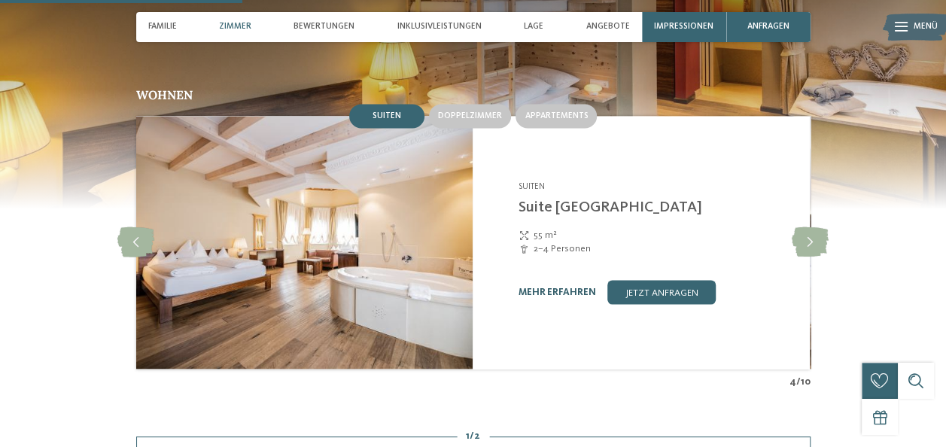
click at [550, 287] on link "mehr erfahren" at bounding box center [557, 292] width 78 height 10
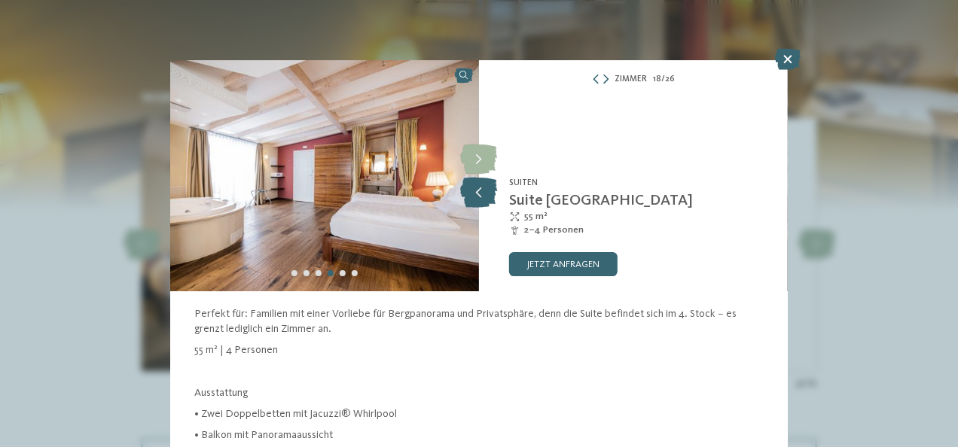
click at [467, 190] on icon at bounding box center [478, 193] width 37 height 30
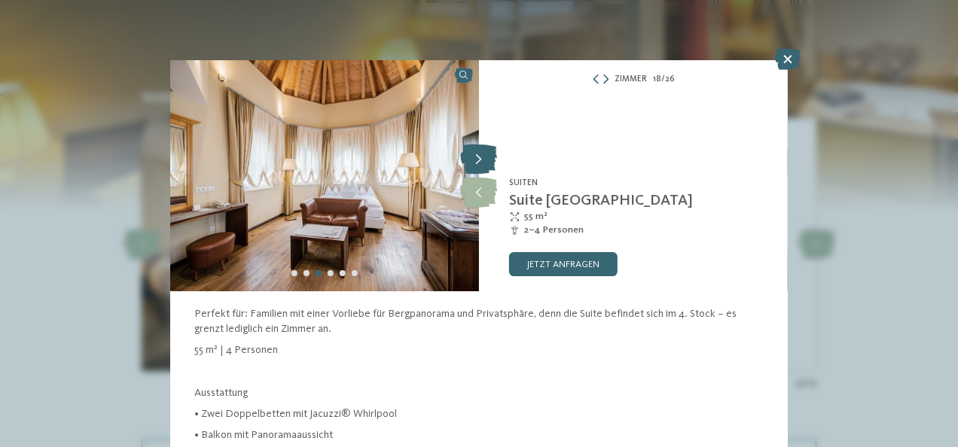
click at [480, 157] on icon at bounding box center [478, 160] width 37 height 30
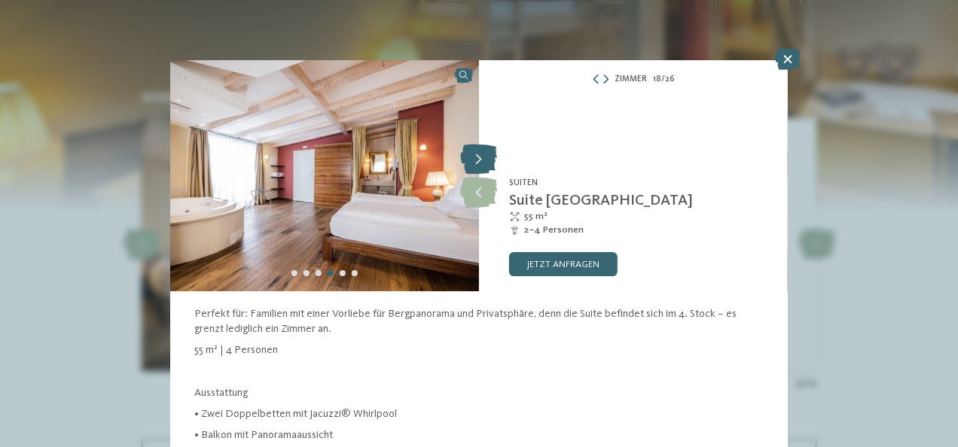
click at [480, 157] on icon at bounding box center [478, 160] width 37 height 30
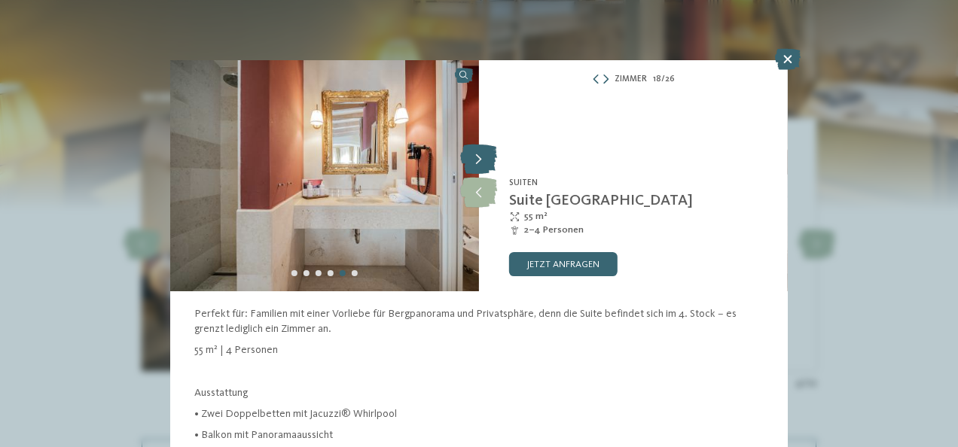
click at [480, 157] on icon at bounding box center [478, 160] width 37 height 30
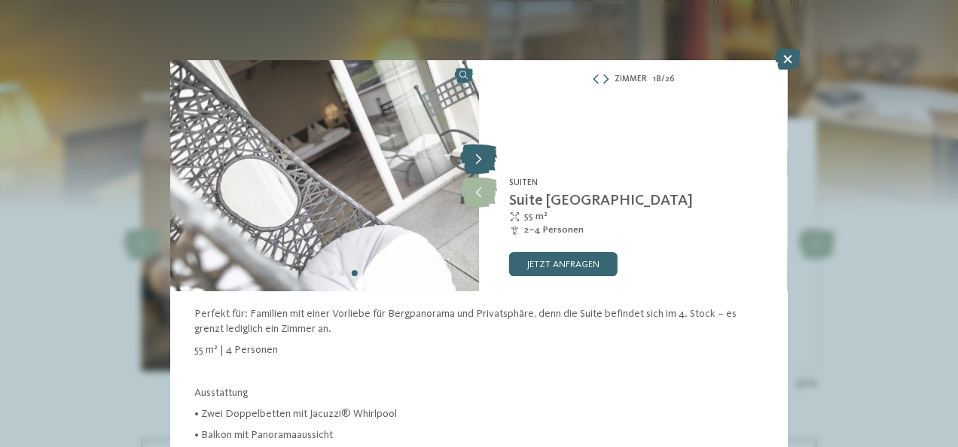
click at [480, 157] on icon at bounding box center [478, 160] width 37 height 30
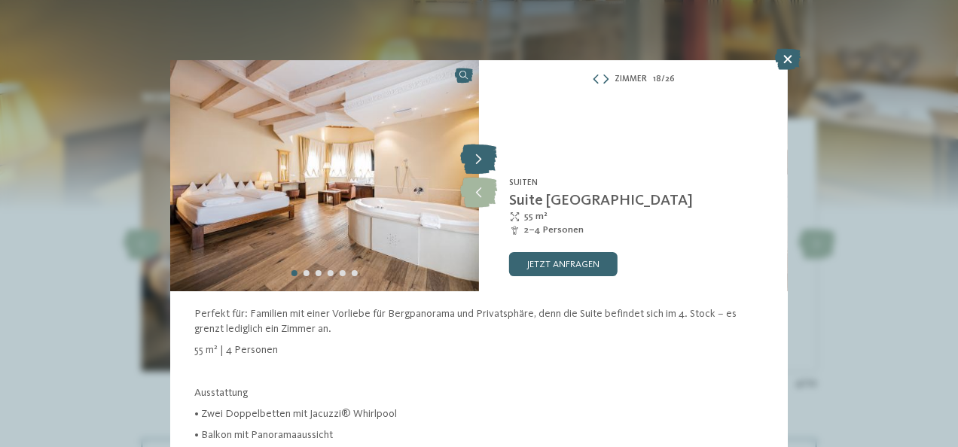
click at [480, 154] on icon at bounding box center [478, 160] width 37 height 30
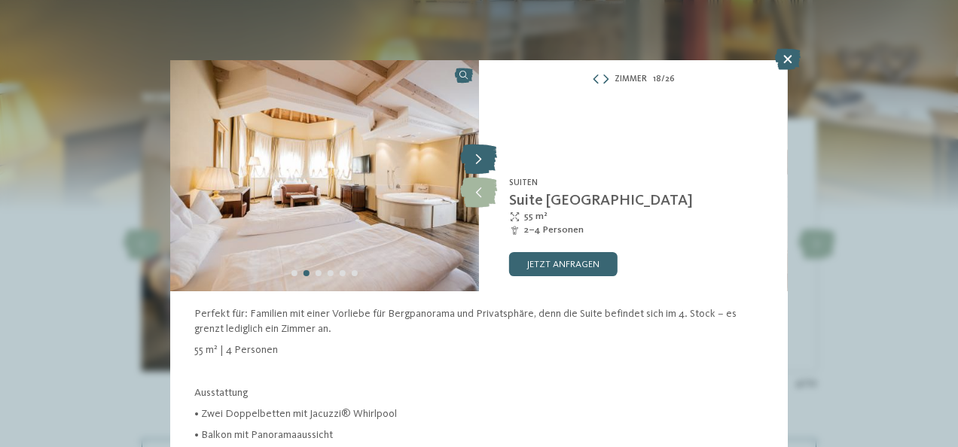
click at [479, 157] on icon at bounding box center [478, 160] width 37 height 30
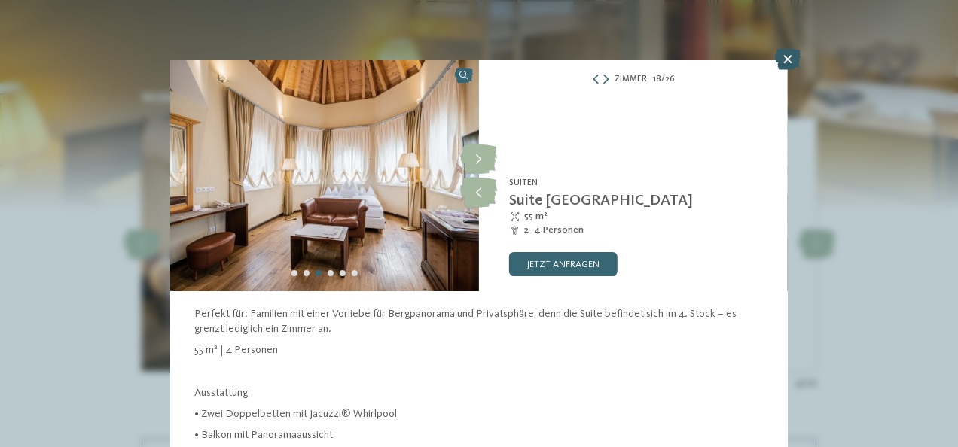
click at [789, 58] on icon at bounding box center [788, 59] width 26 height 21
